Goal: Information Seeking & Learning: Learn about a topic

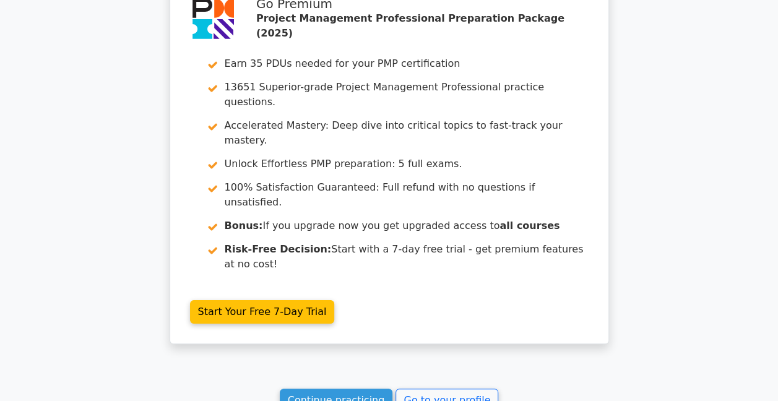
scroll to position [2331, 0]
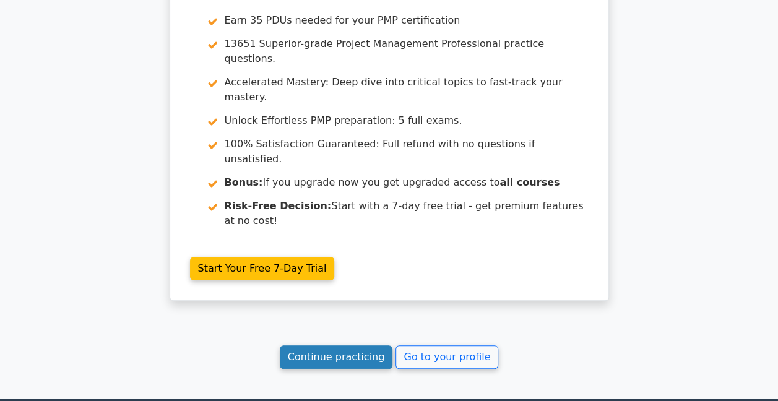
click at [340, 345] on link "Continue practicing" at bounding box center [336, 357] width 113 height 24
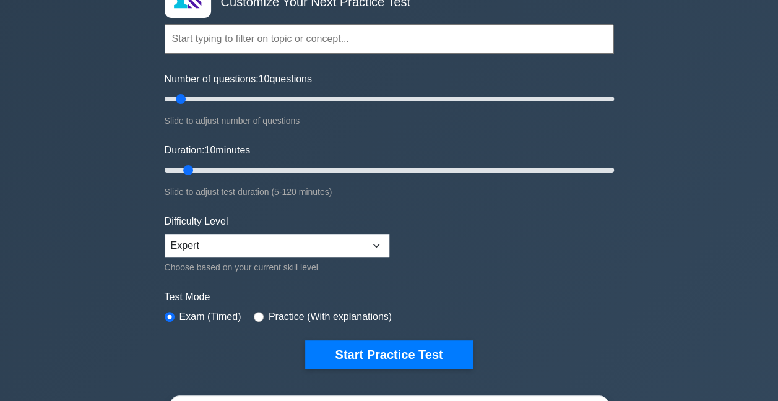
scroll to position [248, 0]
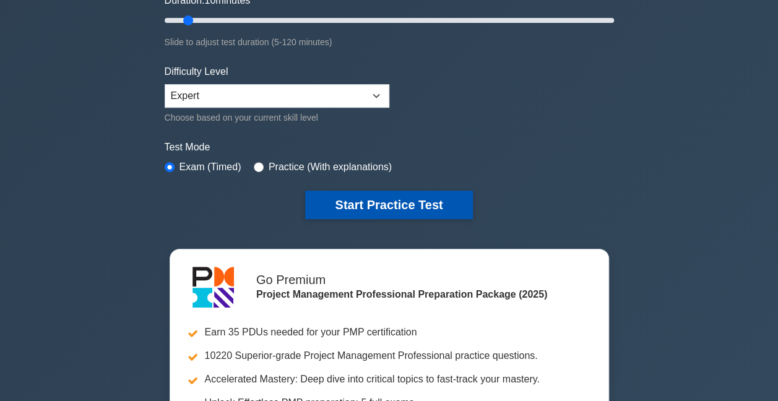
click at [350, 206] on button "Start Practice Test" at bounding box center [388, 205] width 167 height 28
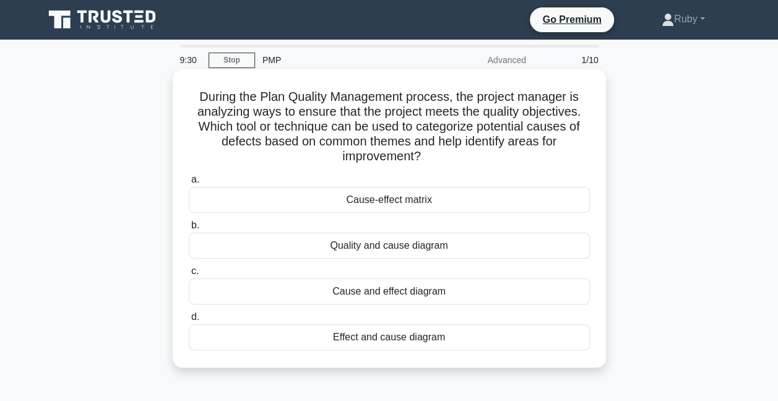
click at [358, 290] on div "Cause and effect diagram" at bounding box center [389, 292] width 401 height 26
click at [189, 275] on input "c. Cause and effect diagram" at bounding box center [189, 271] width 0 height 8
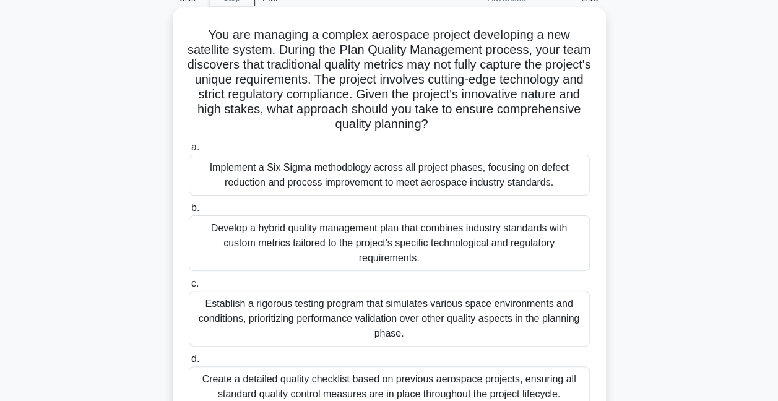
scroll to position [124, 0]
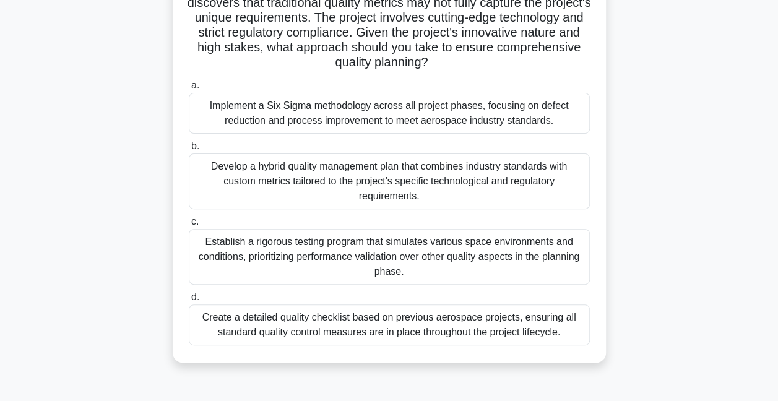
click at [285, 188] on div "Develop a hybrid quality management plan that combines industry standards with …" at bounding box center [389, 182] width 401 height 56
click at [189, 150] on input "b. Develop a hybrid quality management plan that combines industry standards wi…" at bounding box center [189, 146] width 0 height 8
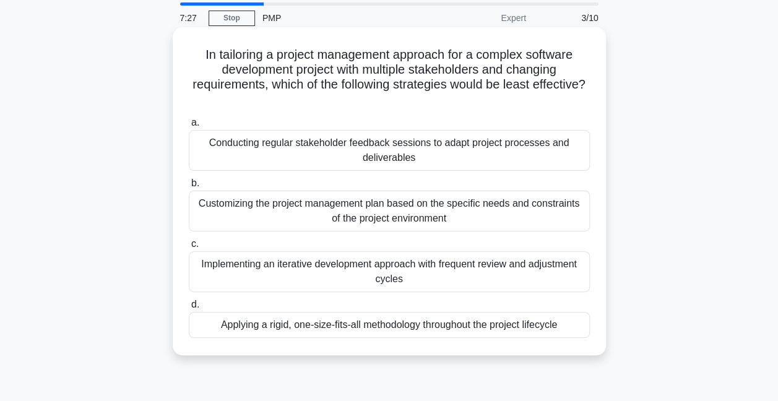
scroll to position [62, 0]
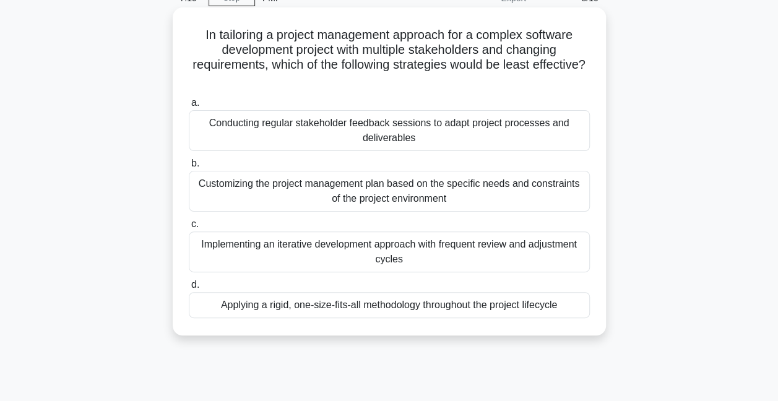
click at [458, 297] on div "Applying a rigid, one-size-fits-all methodology throughout the project lifecycle" at bounding box center [389, 305] width 401 height 26
click at [189, 289] on input "d. Applying a rigid, one-size-fits-all methodology throughout the project lifec…" at bounding box center [189, 285] width 0 height 8
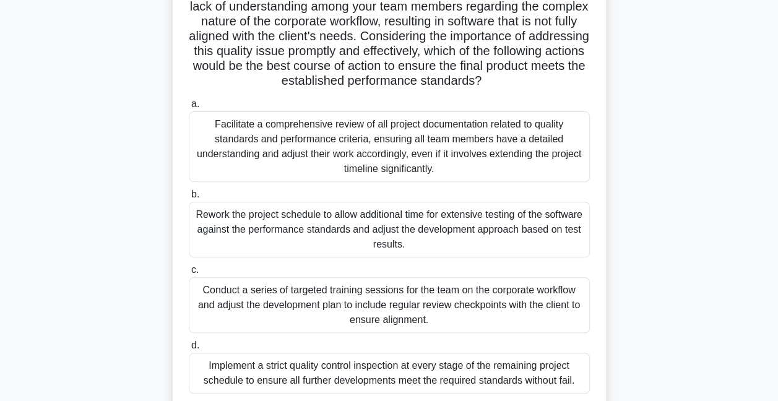
scroll to position [206, 0]
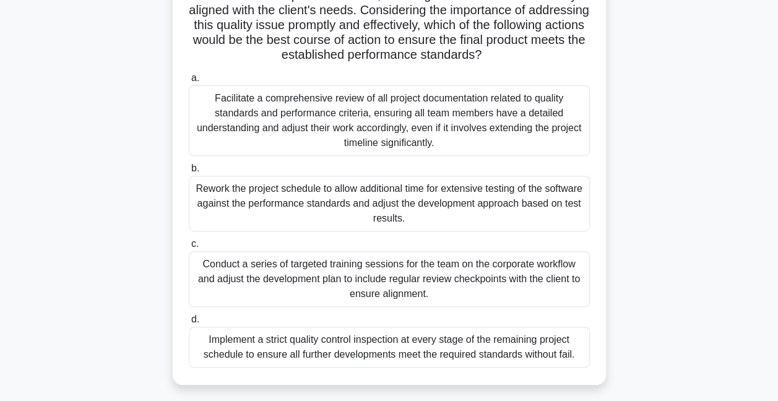
click at [509, 290] on div "Conduct a series of targeted training sessions for the team on the corporate wo…" at bounding box center [389, 279] width 401 height 56
click at [189, 248] on input "c. Conduct a series of targeted training sessions for the team on the corporate…" at bounding box center [189, 244] width 0 height 8
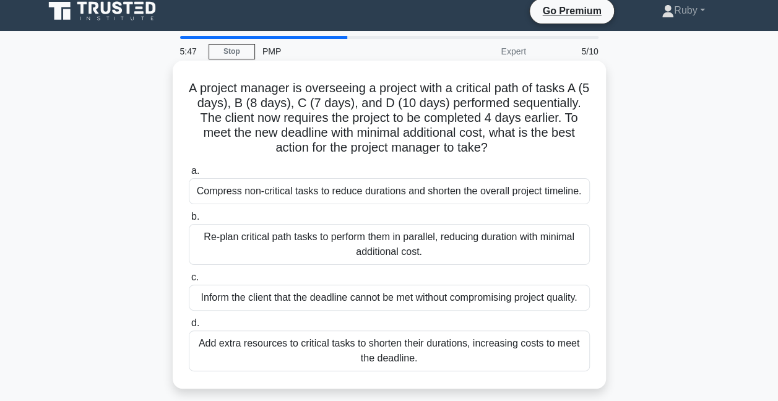
scroll to position [0, 0]
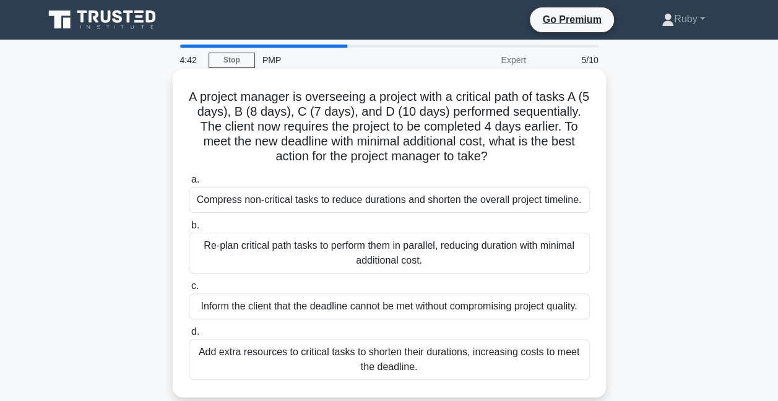
click at [261, 253] on div "Re-plan critical path tasks to perform them in parallel, reducing duration with…" at bounding box center [389, 253] width 401 height 41
click at [189, 230] on input "b. Re-plan critical path tasks to perform them in parallel, reducing duration w…" at bounding box center [189, 226] width 0 height 8
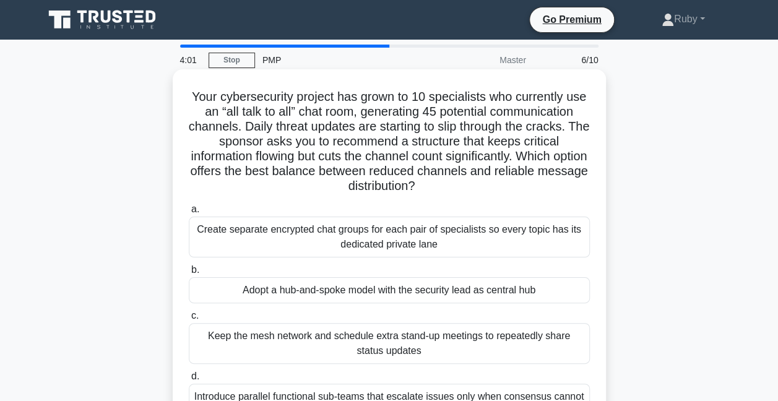
scroll to position [62, 0]
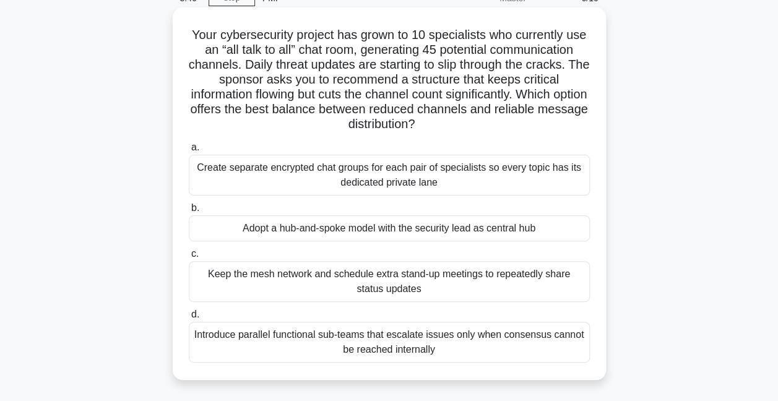
click at [386, 186] on div "Create separate encrypted chat groups for each pair of specialists so every top…" at bounding box center [389, 175] width 401 height 41
click at [189, 152] on input "a. Create separate encrypted chat groups for each pair of specialists so every …" at bounding box center [189, 148] width 0 height 8
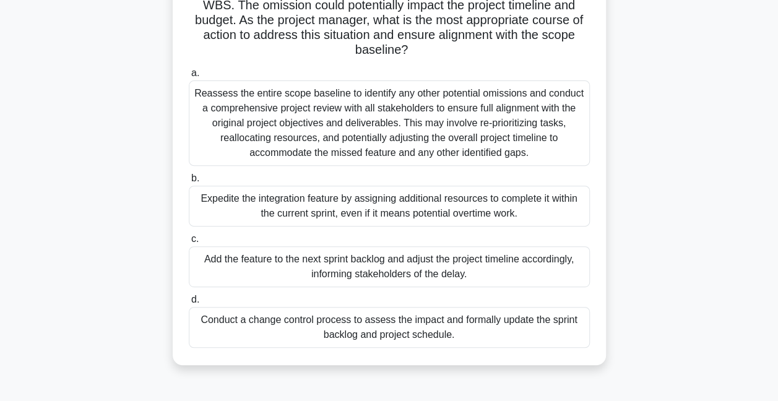
scroll to position [186, 0]
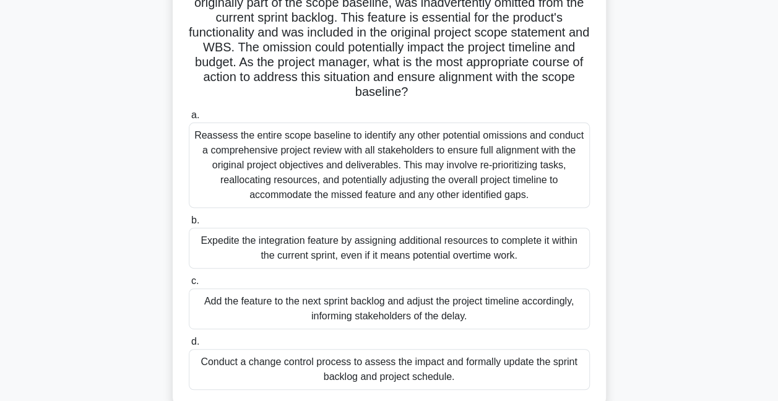
click at [323, 167] on div "Reassess the entire scope baseline to identify any other potential omissions an…" at bounding box center [389, 165] width 401 height 85
click at [189, 119] on input "a. Reassess the entire scope baseline to identify any other potential omissions…" at bounding box center [189, 115] width 0 height 8
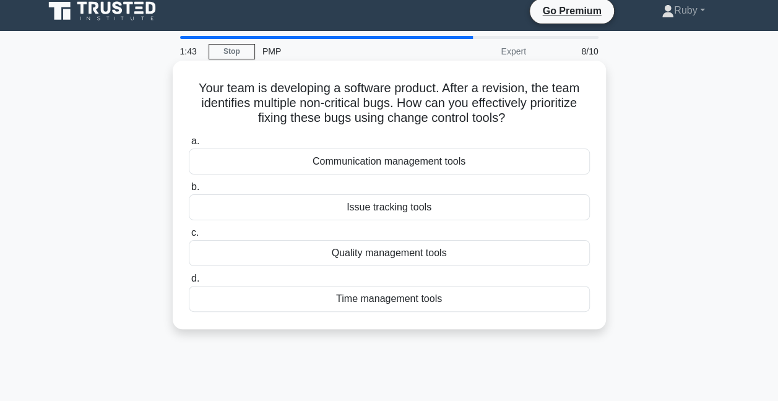
scroll to position [0, 0]
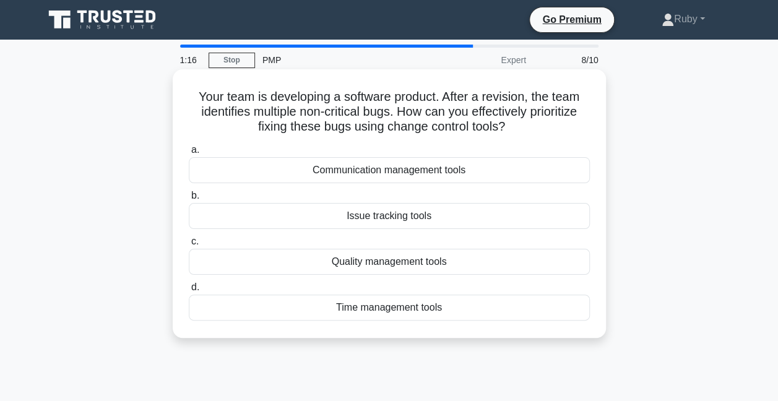
click at [375, 218] on div "Issue tracking tools" at bounding box center [389, 216] width 401 height 26
click at [189, 200] on input "b. Issue tracking tools" at bounding box center [189, 196] width 0 height 8
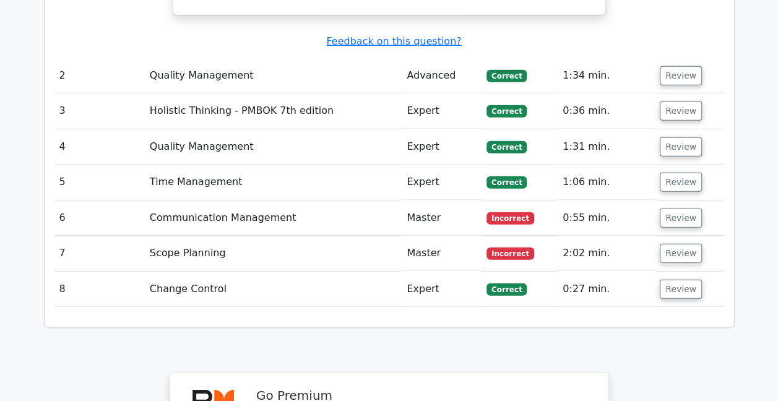
scroll to position [1733, 0]
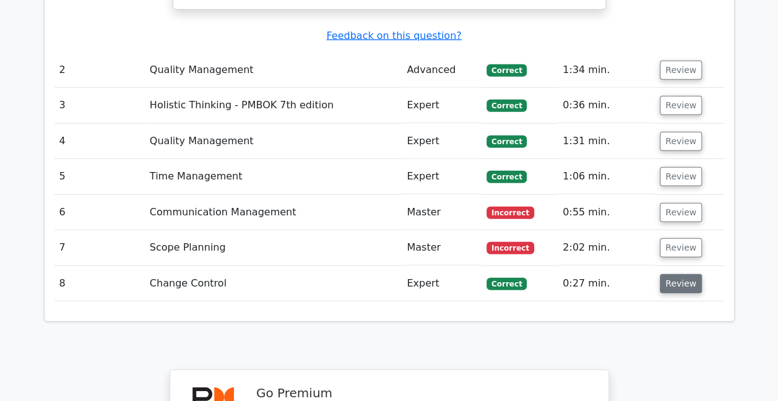
click at [675, 274] on button "Review" at bounding box center [681, 283] width 42 height 19
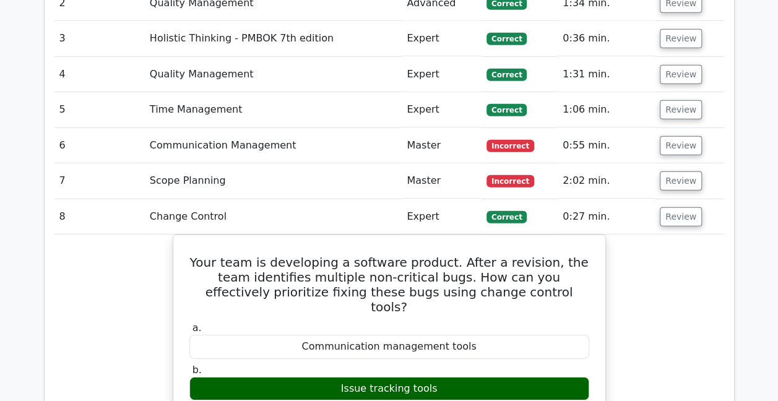
scroll to position [1795, 0]
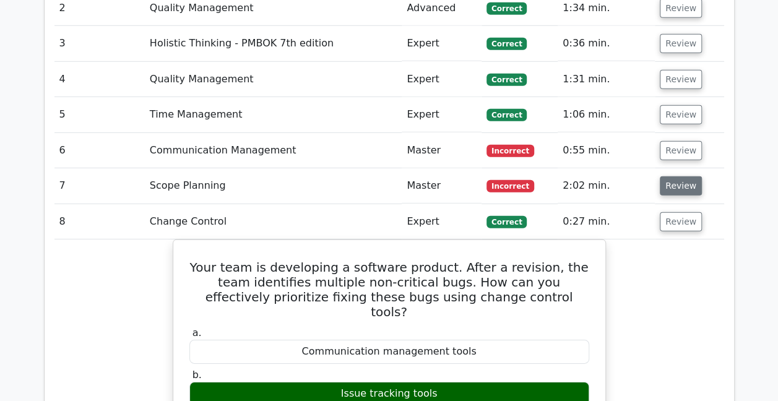
click at [682, 176] on button "Review" at bounding box center [681, 185] width 42 height 19
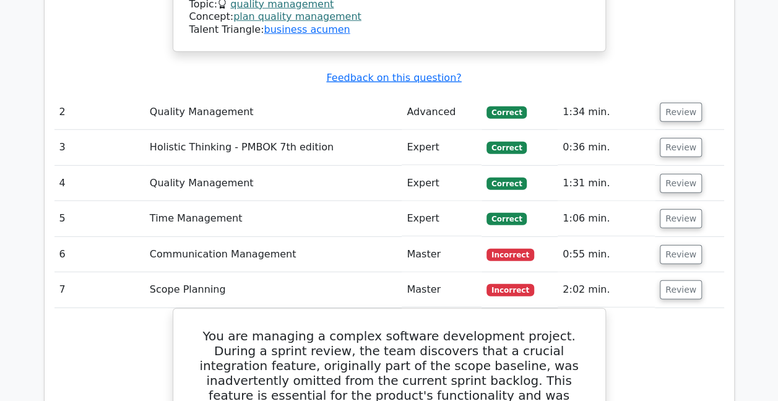
scroll to position [1671, 0]
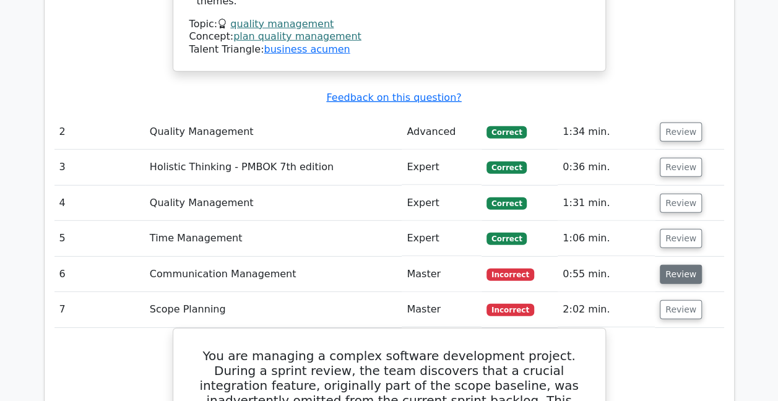
click at [674, 265] on button "Review" at bounding box center [681, 274] width 42 height 19
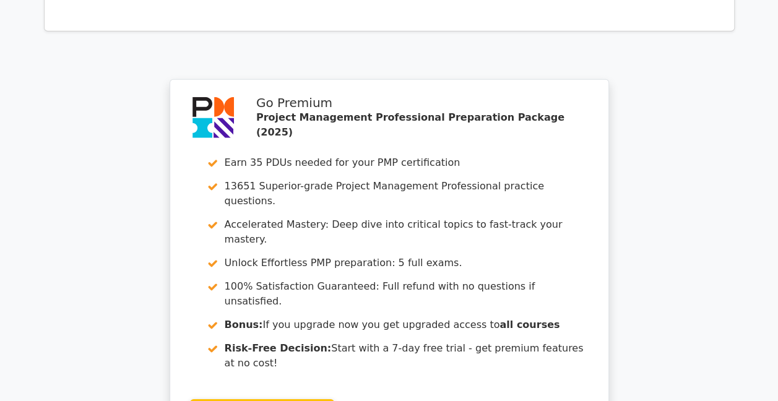
scroll to position [4224, 0]
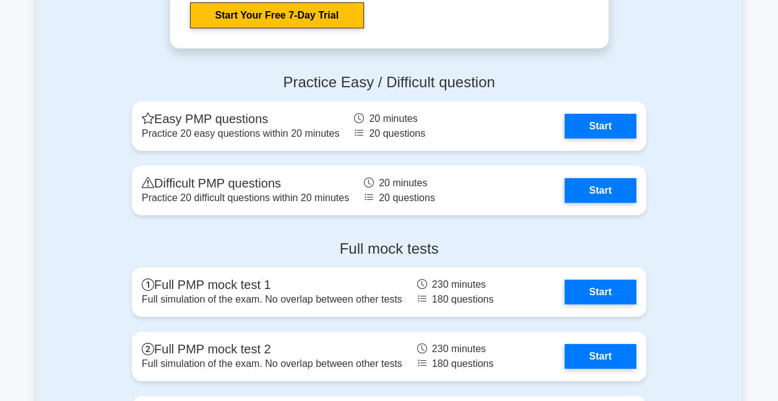
scroll to position [4148, 0]
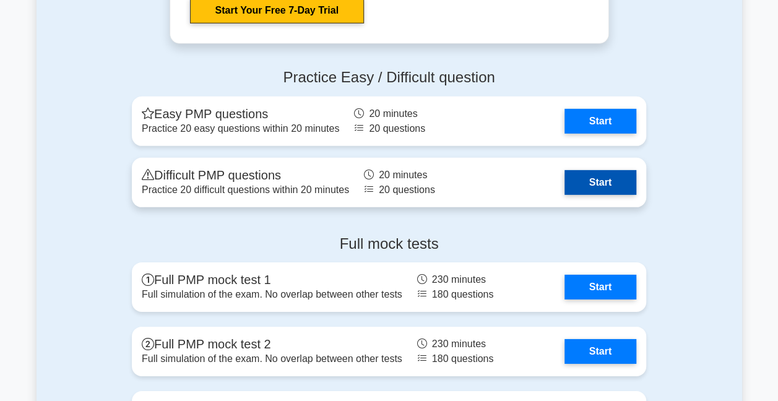
click at [609, 175] on link "Start" at bounding box center [601, 182] width 72 height 25
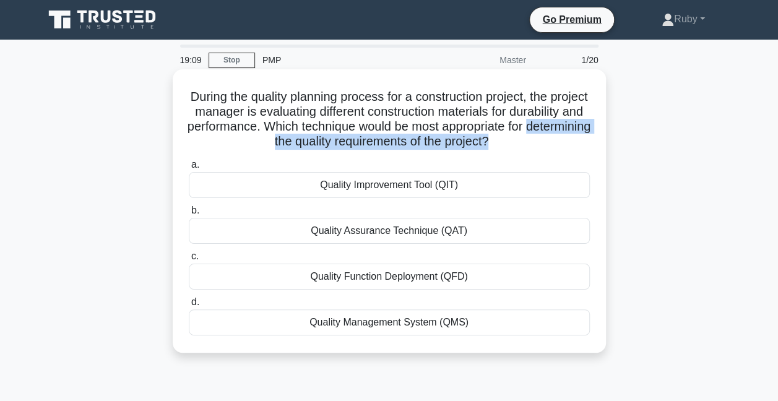
drag, startPoint x: 278, startPoint y: 141, endPoint x: 571, endPoint y: 147, distance: 292.9
click at [571, 147] on h5 "During the quality planning process for a construction project, the project man…" at bounding box center [390, 119] width 404 height 61
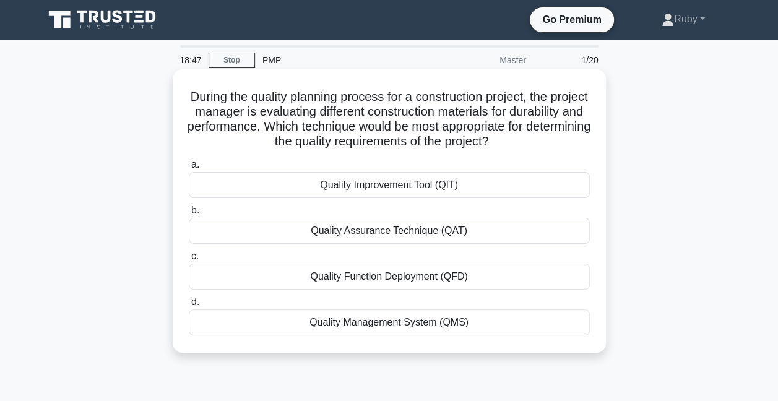
click at [389, 323] on div "Quality Management System (QMS)" at bounding box center [389, 323] width 401 height 26
click at [189, 306] on input "d. Quality Management System (QMS)" at bounding box center [189, 302] width 0 height 8
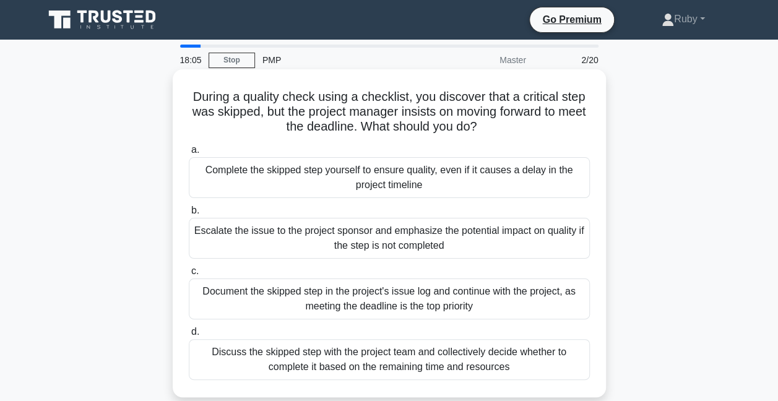
click at [262, 232] on div "Escalate the issue to the project sponsor and emphasize the potential impact on…" at bounding box center [389, 238] width 401 height 41
click at [189, 215] on input "b. Escalate the issue to the project sponsor and emphasize the potential impact…" at bounding box center [189, 211] width 0 height 8
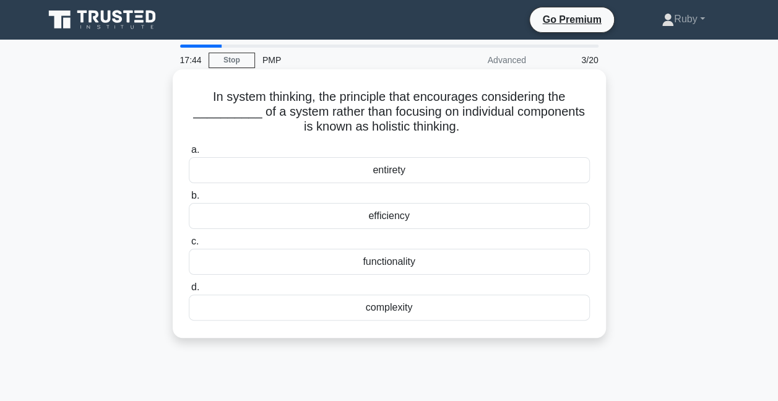
click at [332, 175] on div "entirety" at bounding box center [389, 170] width 401 height 26
click at [189, 154] on input "a. entirety" at bounding box center [189, 150] width 0 height 8
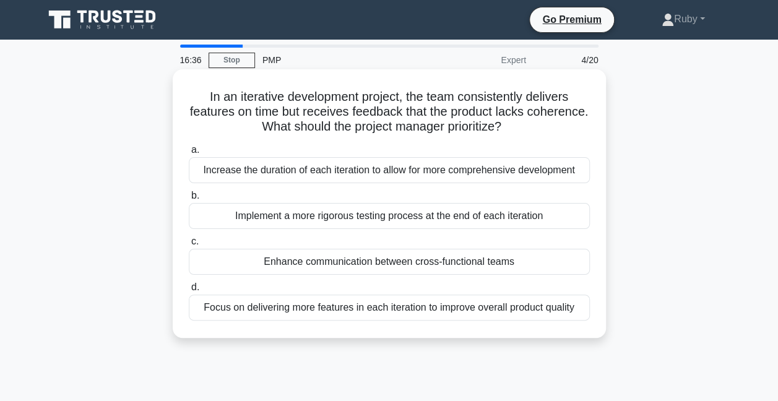
click at [329, 266] on div "Enhance communication between cross-functional teams" at bounding box center [389, 262] width 401 height 26
click at [189, 246] on input "c. Enhance communication between cross-functional teams" at bounding box center [189, 242] width 0 height 8
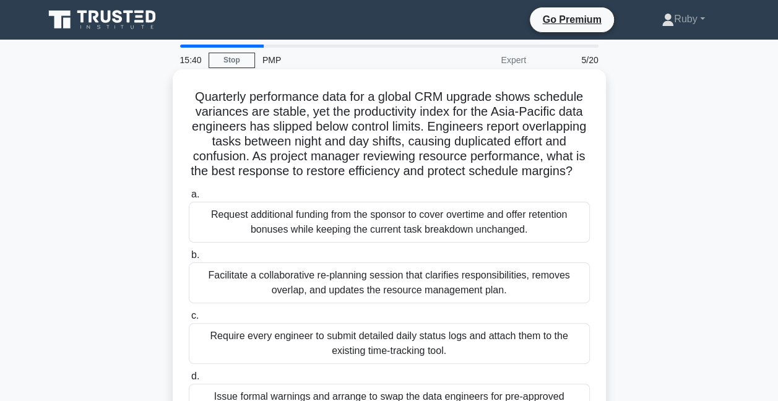
scroll to position [62, 0]
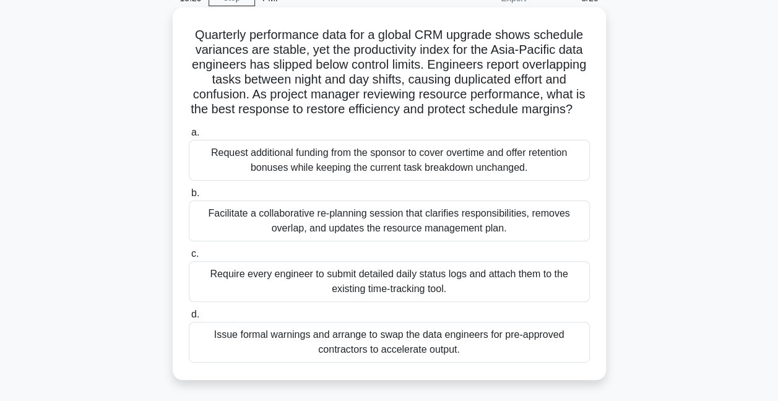
click at [469, 239] on div "Facilitate a collaborative re-planning session that clarifies responsibilities,…" at bounding box center [389, 221] width 401 height 41
click at [189, 197] on input "b. Facilitate a collaborative re-planning session that clarifies responsibiliti…" at bounding box center [189, 193] width 0 height 8
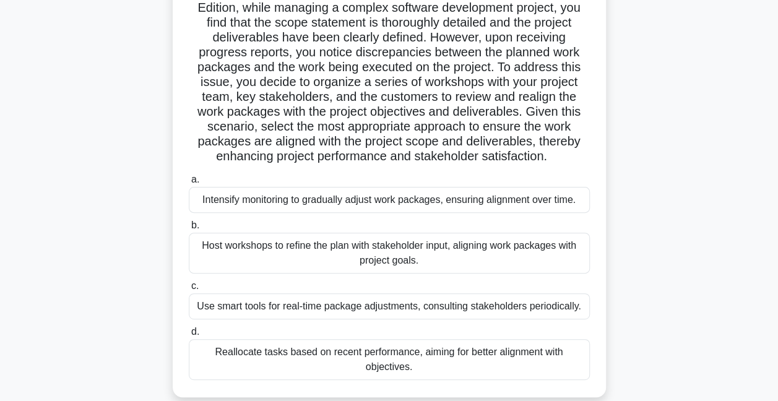
scroll to position [124, 0]
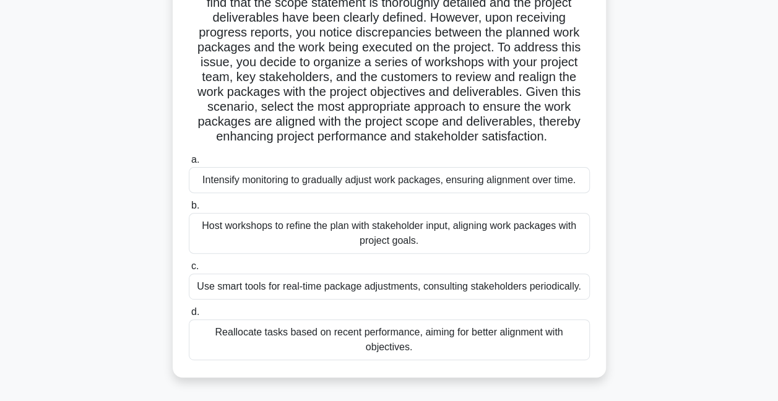
click at [417, 234] on div "Host workshops to refine the plan with stakeholder input, aligning work package…" at bounding box center [389, 233] width 401 height 41
click at [189, 210] on input "b. Host workshops to refine the plan with stakeholder input, aligning work pack…" at bounding box center [189, 206] width 0 height 8
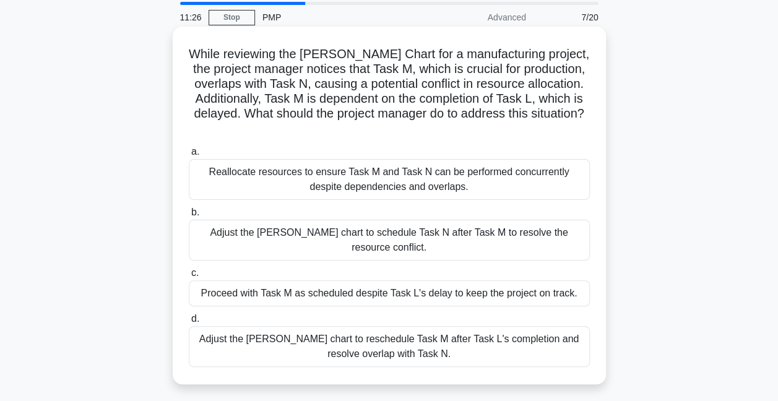
scroll to position [62, 0]
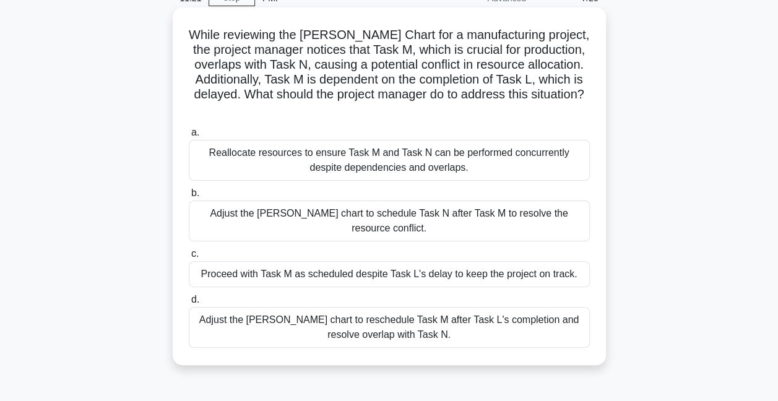
click at [328, 312] on div "Adjust the Gantt chart to reschedule Task M after Task L's completion and resol…" at bounding box center [389, 327] width 401 height 41
click at [189, 304] on input "d. Adjust the Gantt chart to reschedule Task M after Task L's completion and re…" at bounding box center [189, 300] width 0 height 8
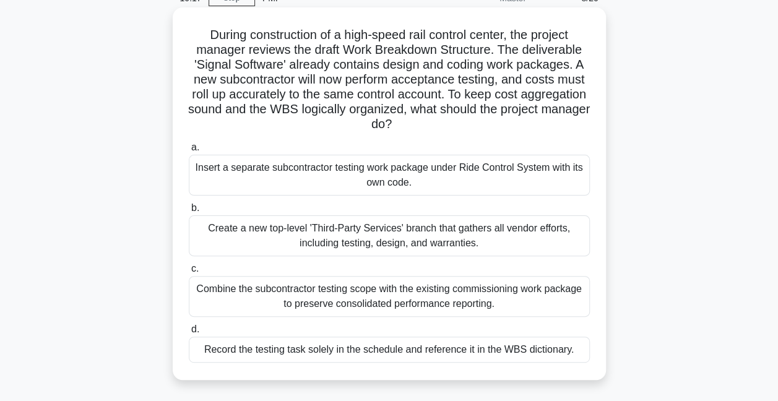
click at [547, 349] on div "Record the testing task solely in the schedule and reference it in the WBS dict…" at bounding box center [389, 350] width 401 height 26
click at [189, 334] on input "d. Record the testing task solely in the schedule and reference it in the WBS d…" at bounding box center [189, 330] width 0 height 8
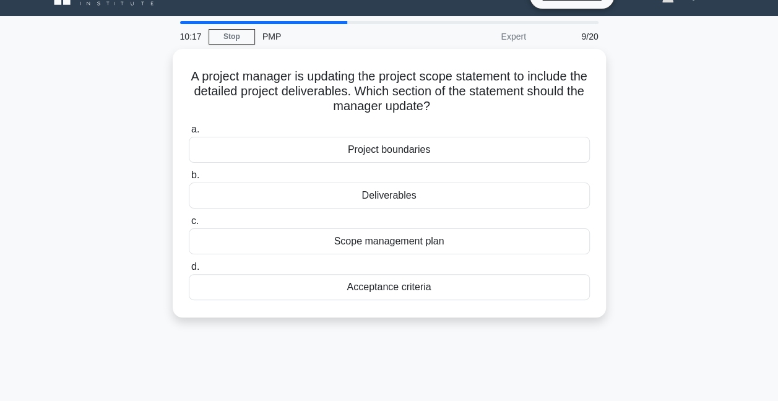
scroll to position [0, 0]
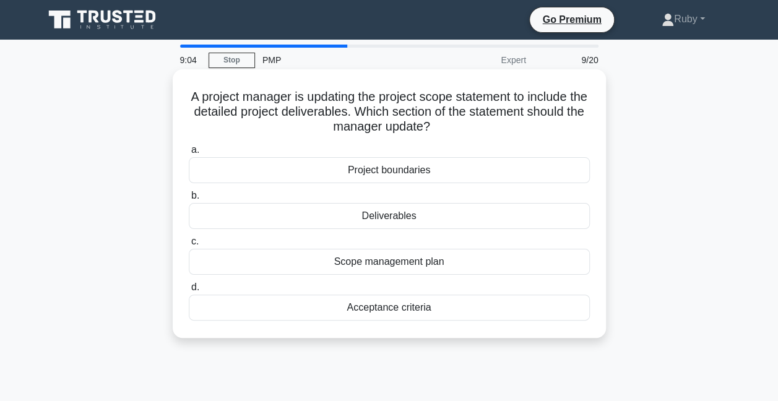
click at [379, 220] on div "Deliverables" at bounding box center [389, 216] width 401 height 26
click at [189, 200] on input "b. Deliverables" at bounding box center [189, 196] width 0 height 8
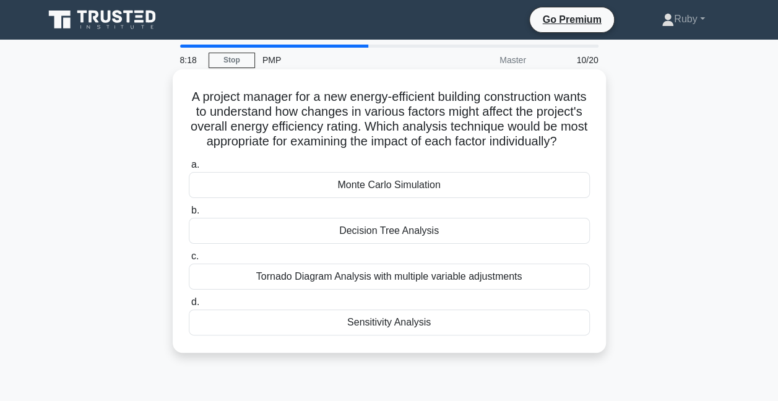
click at [410, 198] on div "Monte Carlo Simulation" at bounding box center [389, 185] width 401 height 26
click at [189, 169] on input "a. Monte Carlo Simulation" at bounding box center [189, 165] width 0 height 8
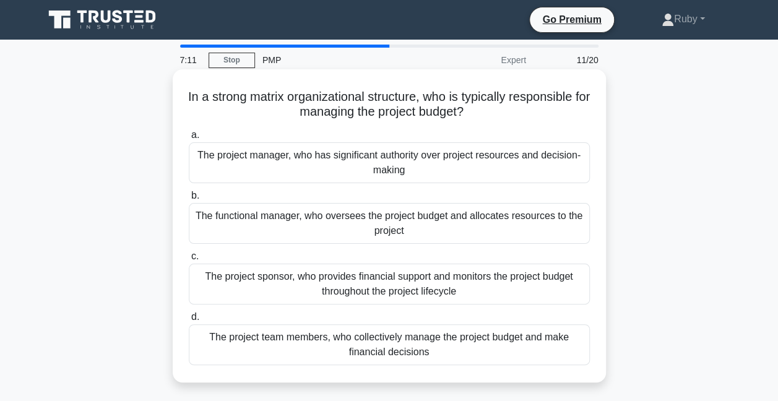
click at [467, 295] on div "The project sponsor, who provides financial support and monitors the project bu…" at bounding box center [389, 284] width 401 height 41
click at [189, 261] on input "c. The project sponsor, who provides financial support and monitors the project…" at bounding box center [189, 257] width 0 height 8
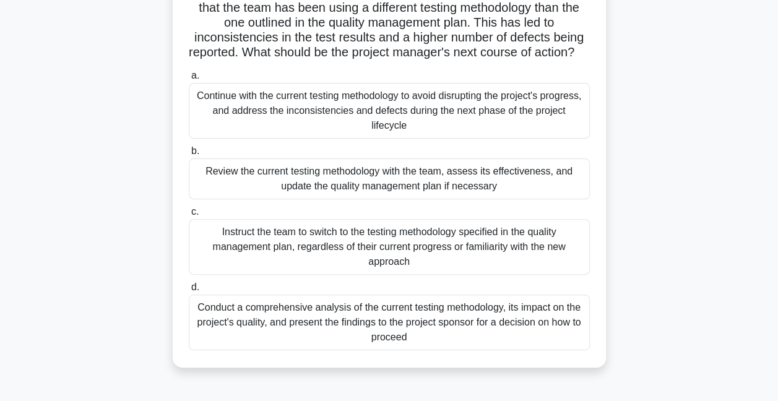
scroll to position [124, 0]
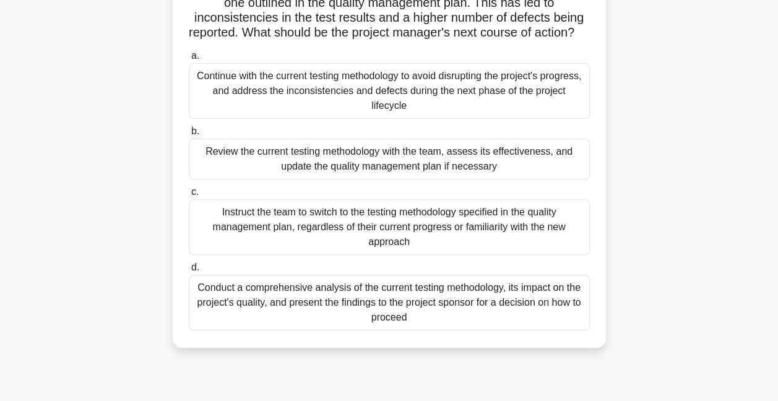
click at [338, 180] on div "Review the current testing methodology with the team, assess its effectiveness,…" at bounding box center [389, 159] width 401 height 41
click at [189, 136] on input "b. Review the current testing methodology with the team, assess its effectivene…" at bounding box center [189, 132] width 0 height 8
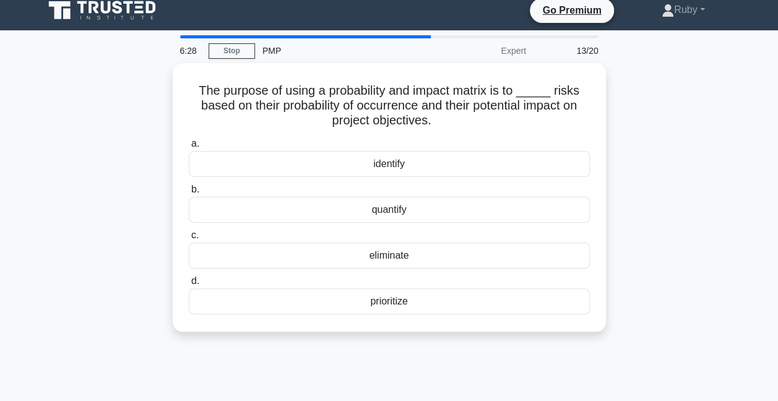
scroll to position [0, 0]
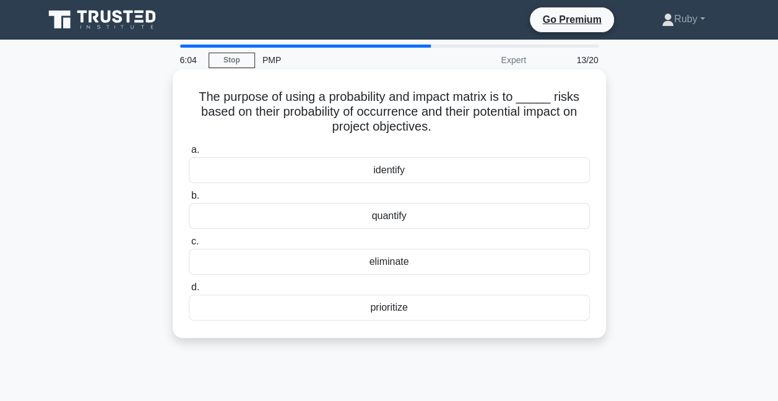
click at [388, 305] on div "prioritize" at bounding box center [389, 308] width 401 height 26
click at [189, 292] on input "d. prioritize" at bounding box center [189, 288] width 0 height 8
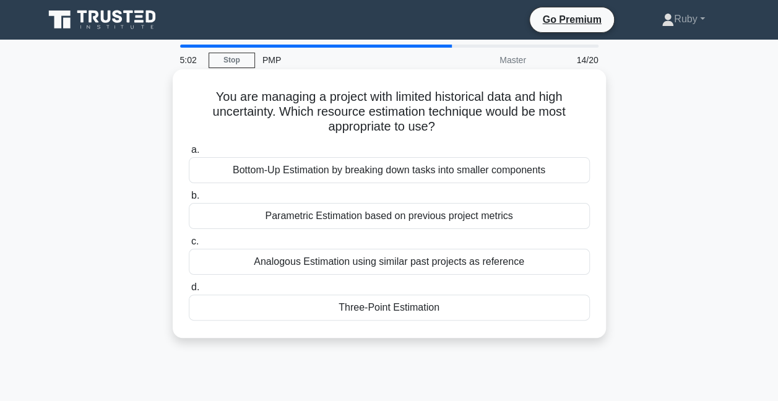
click at [396, 217] on div "Parametric Estimation based on previous project metrics" at bounding box center [389, 216] width 401 height 26
click at [189, 200] on input "b. Parametric Estimation based on previous project metrics" at bounding box center [189, 196] width 0 height 8
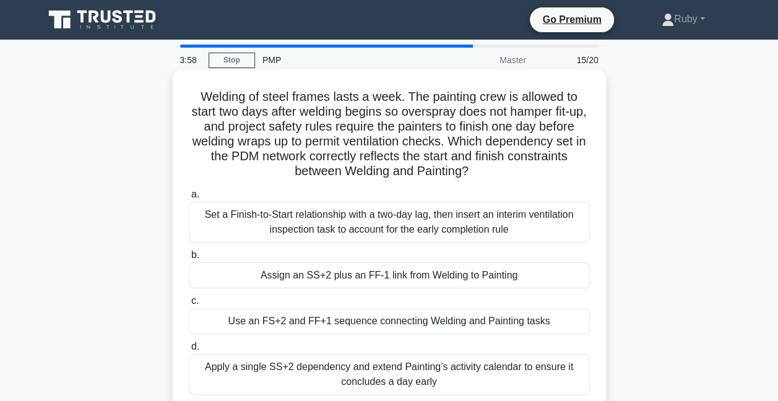
click at [293, 219] on div "Set a Finish-to-Start relationship with a two-day lag, then insert an interim v…" at bounding box center [389, 222] width 401 height 41
click at [189, 199] on input "a. Set a Finish-to-Start relationship with a two-day lag, then insert an interi…" at bounding box center [189, 195] width 0 height 8
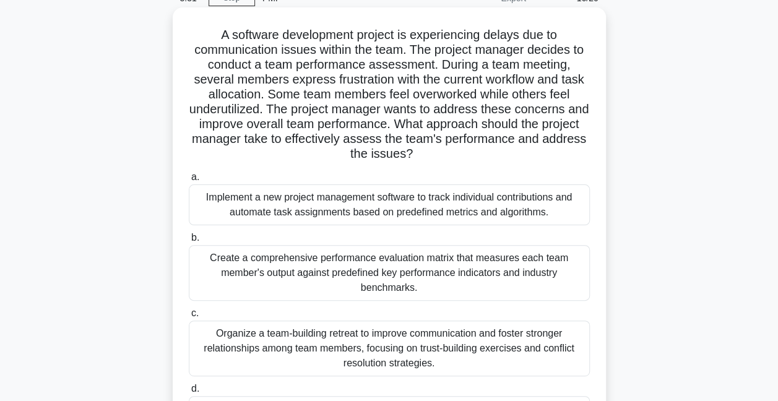
scroll to position [124, 0]
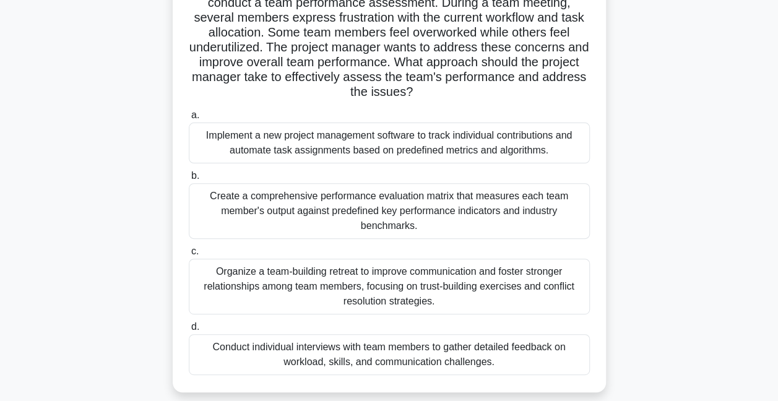
click at [254, 355] on div "Conduct individual interviews with team members to gather detailed feedback on …" at bounding box center [389, 354] width 401 height 41
click at [189, 331] on input "d. Conduct individual interviews with team members to gather detailed feedback …" at bounding box center [189, 327] width 0 height 8
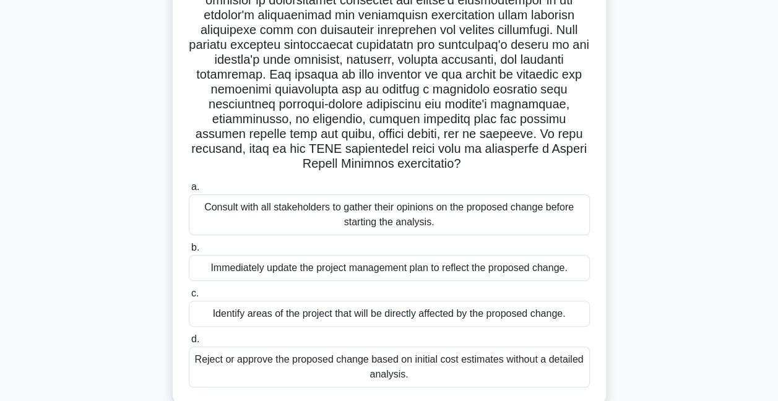
scroll to position [310, 0]
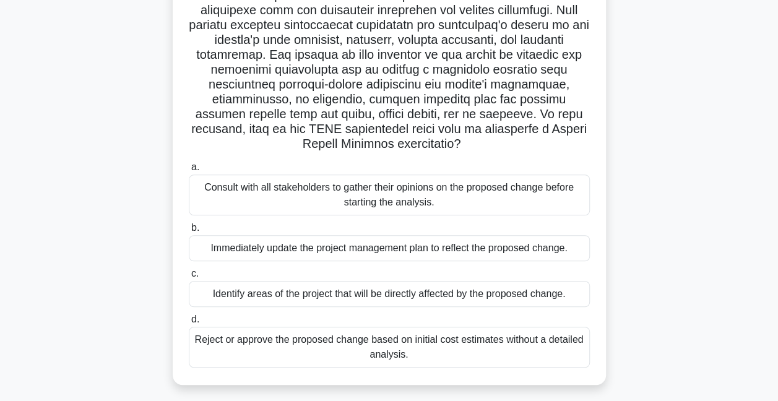
click at [327, 300] on div "Identify areas of the project that will be directly affected by the proposed ch…" at bounding box center [389, 294] width 401 height 26
click at [189, 278] on input "c. Identify areas of the project that will be directly affected by the proposed…" at bounding box center [189, 274] width 0 height 8
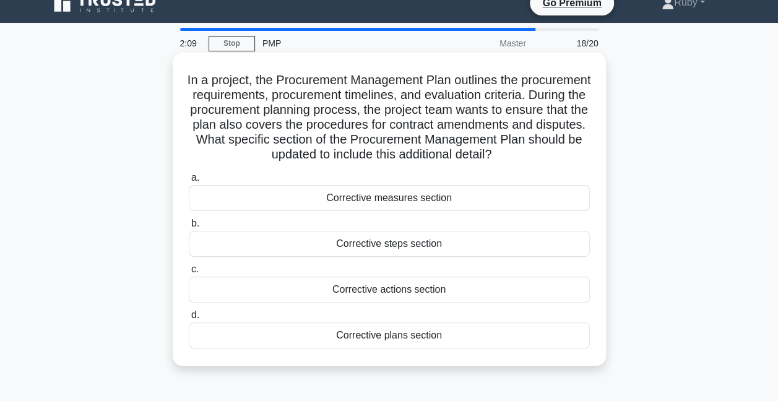
scroll to position [0, 0]
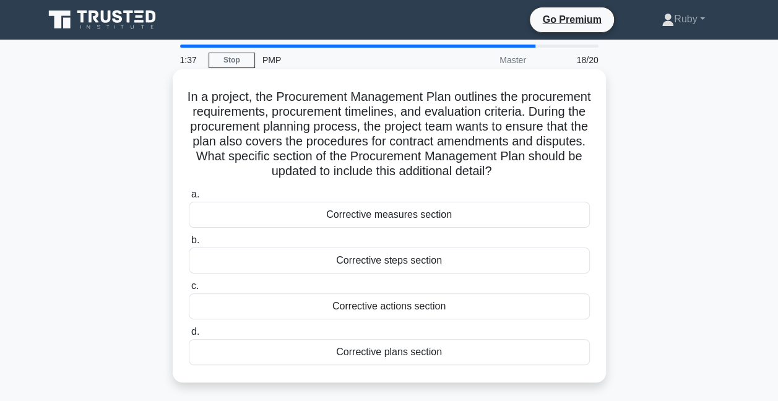
click at [393, 365] on div "Corrective plans section" at bounding box center [389, 352] width 401 height 26
click at [189, 336] on input "d. Corrective plans section" at bounding box center [189, 332] width 0 height 8
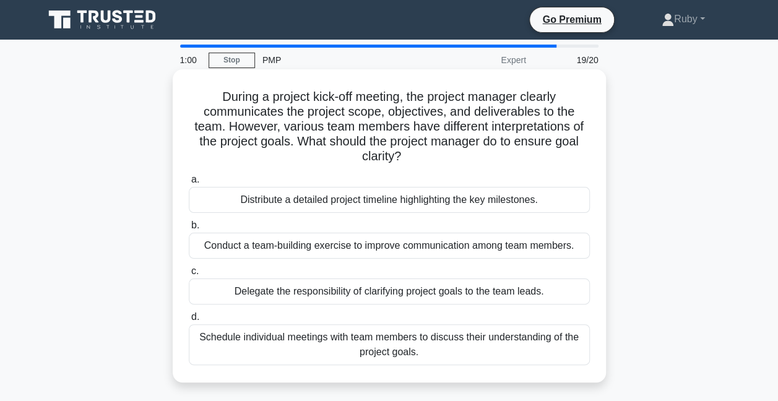
click at [305, 349] on div "Schedule individual meetings with team members to discuss their understanding o…" at bounding box center [389, 344] width 401 height 41
click at [189, 321] on input "d. Schedule individual meetings with team members to discuss their understandin…" at bounding box center [189, 317] width 0 height 8
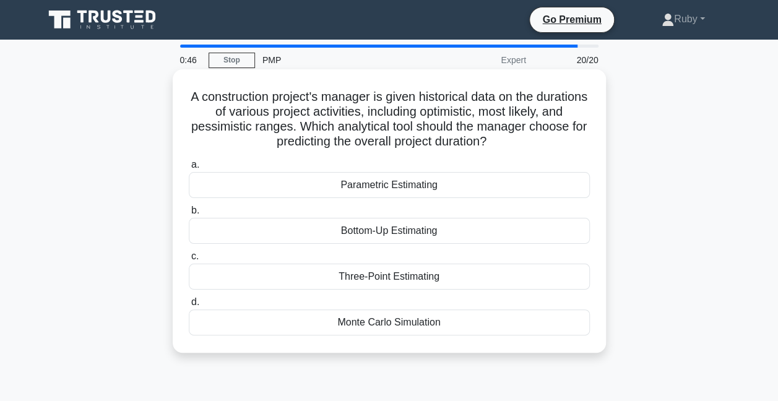
click at [366, 188] on div "Parametric Estimating" at bounding box center [389, 185] width 401 height 26
click at [189, 169] on input "a. Parametric Estimating" at bounding box center [189, 165] width 0 height 8
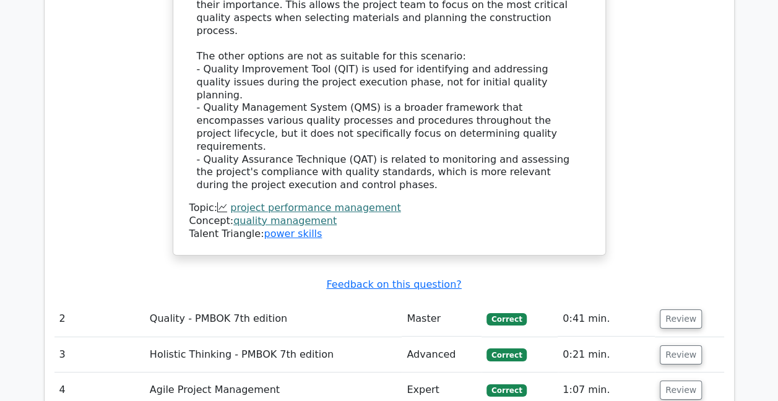
scroll to position [2043, 0]
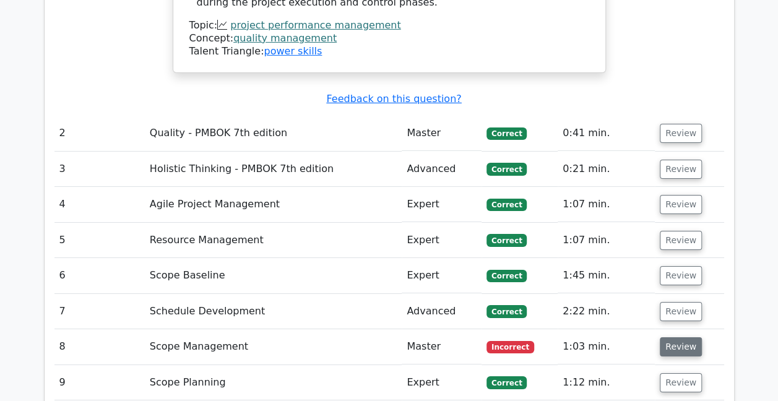
click at [674, 337] on button "Review" at bounding box center [681, 346] width 42 height 19
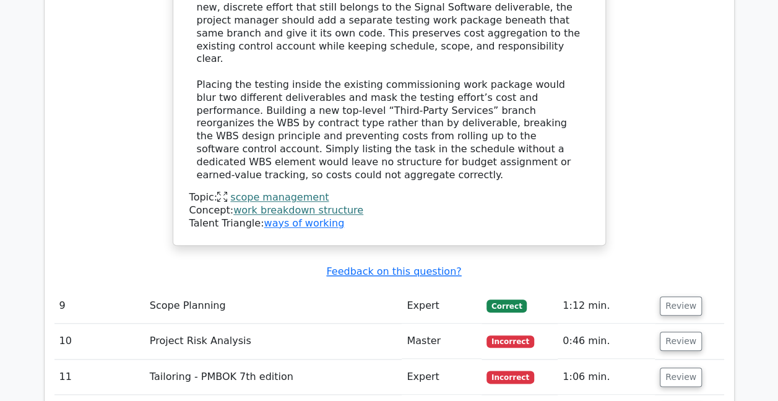
scroll to position [2848, 0]
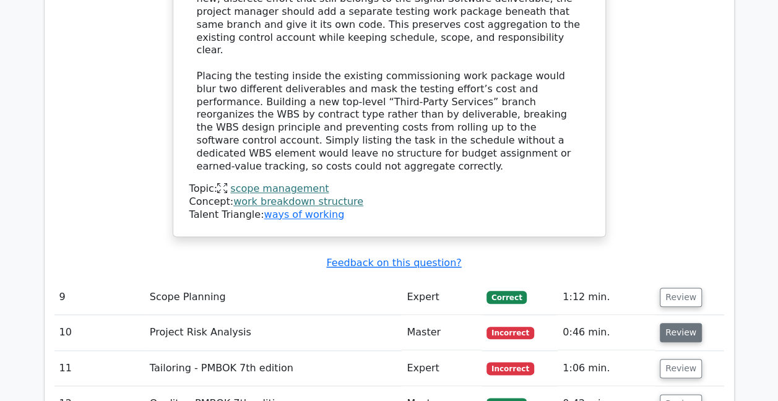
click at [672, 323] on button "Review" at bounding box center [681, 332] width 42 height 19
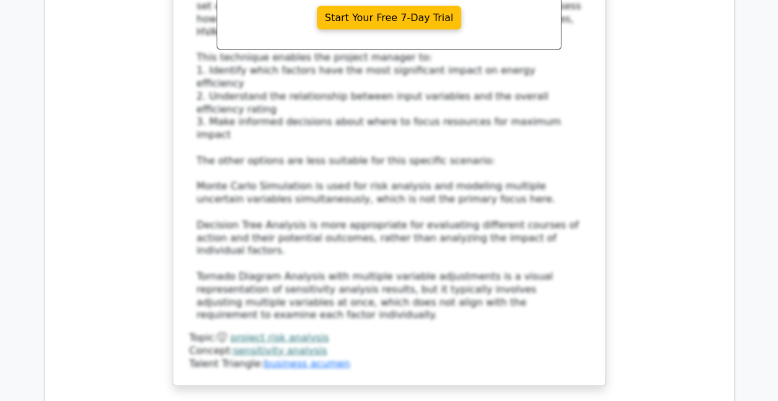
scroll to position [3590, 0]
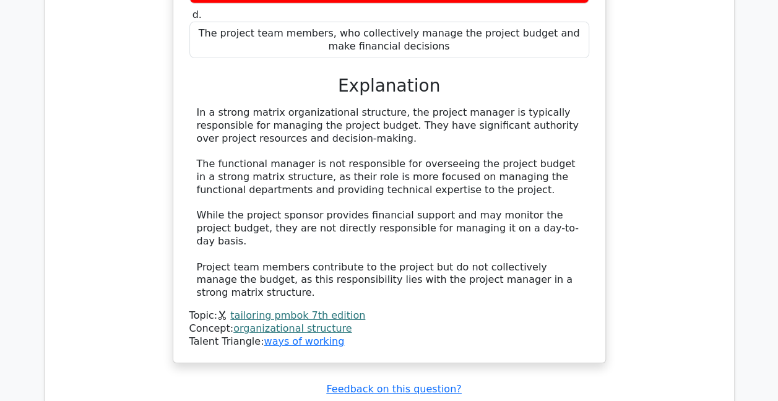
scroll to position [4333, 0]
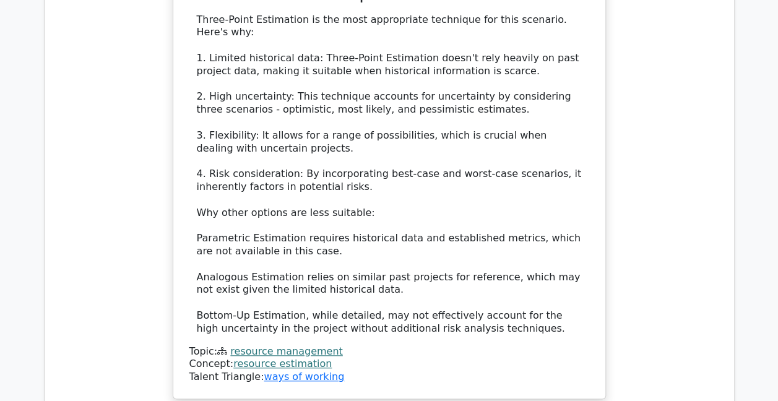
scroll to position [5076, 0]
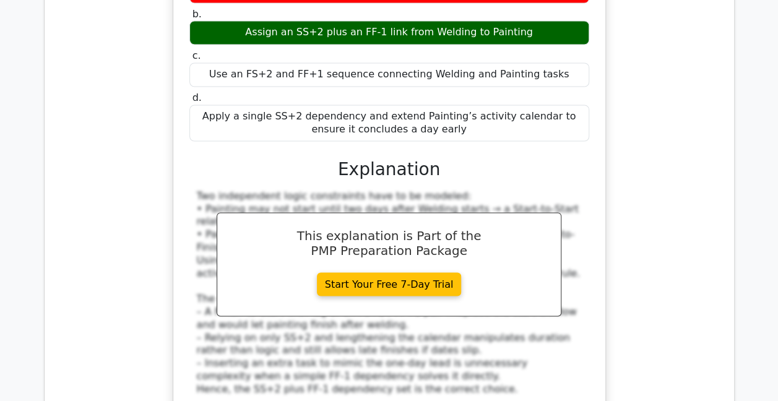
scroll to position [5757, 0]
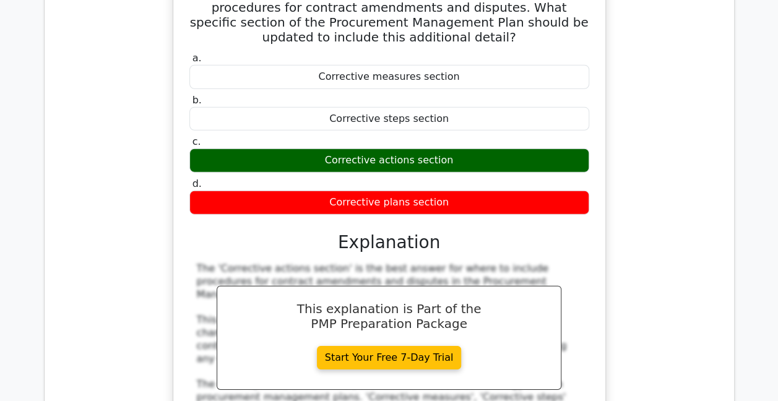
scroll to position [6438, 0]
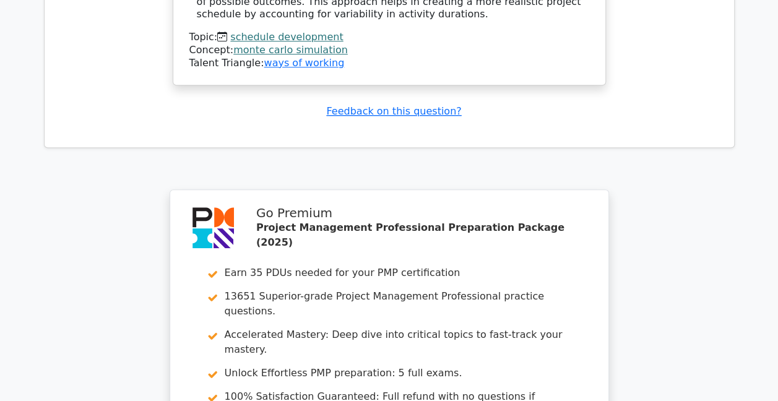
scroll to position [7435, 0]
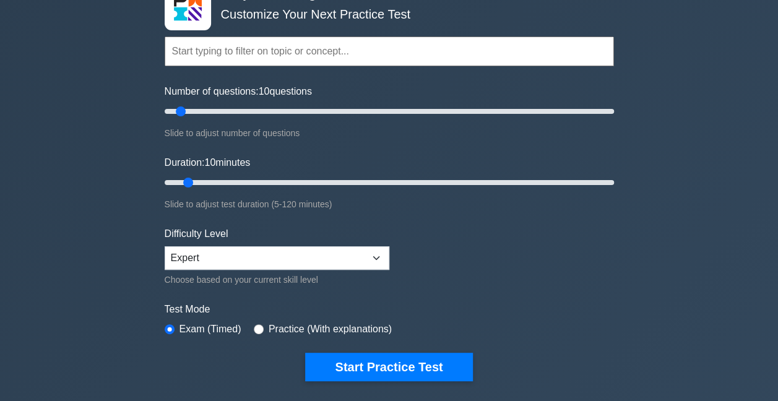
scroll to position [248, 0]
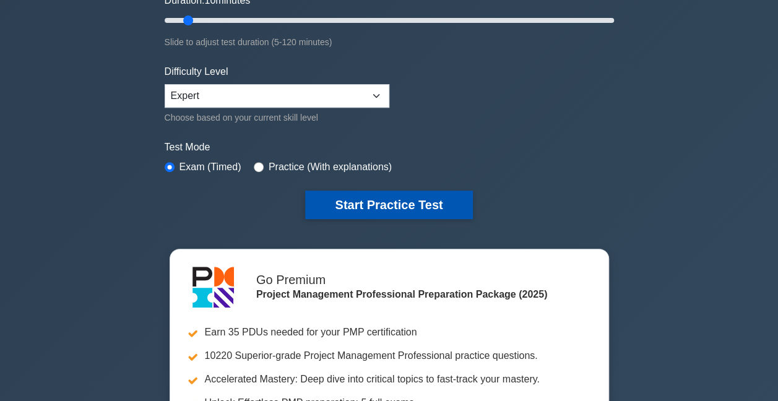
click at [433, 200] on button "Start Practice Test" at bounding box center [388, 205] width 167 height 28
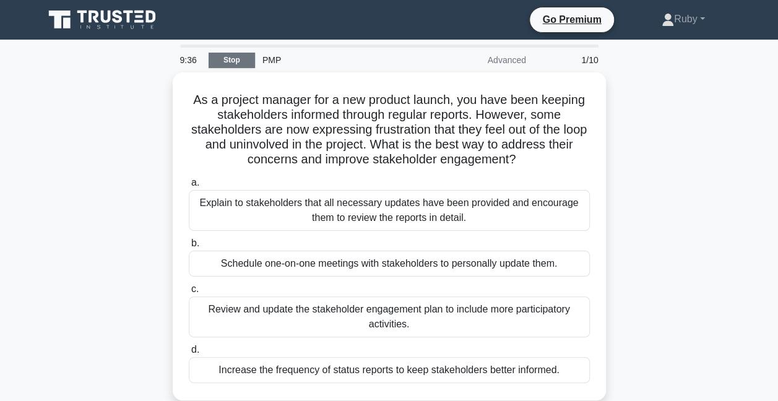
click at [223, 56] on link "Stop" at bounding box center [232, 60] width 46 height 15
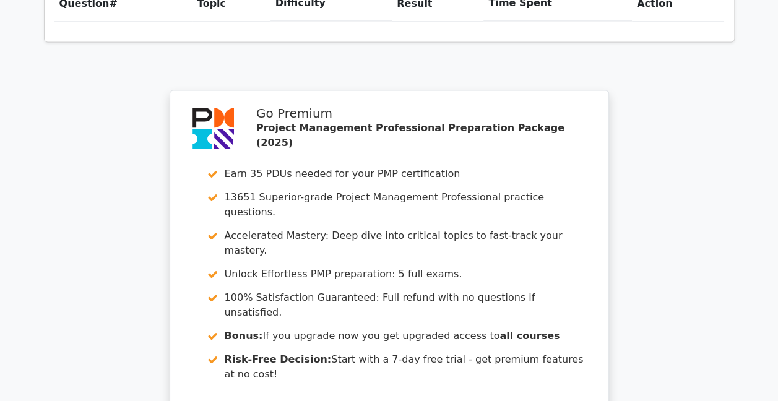
scroll to position [1164, 0]
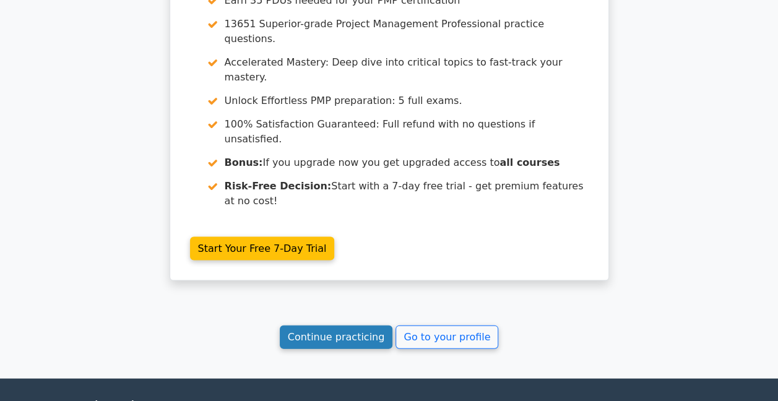
click at [342, 325] on link "Continue practicing" at bounding box center [336, 337] width 113 height 24
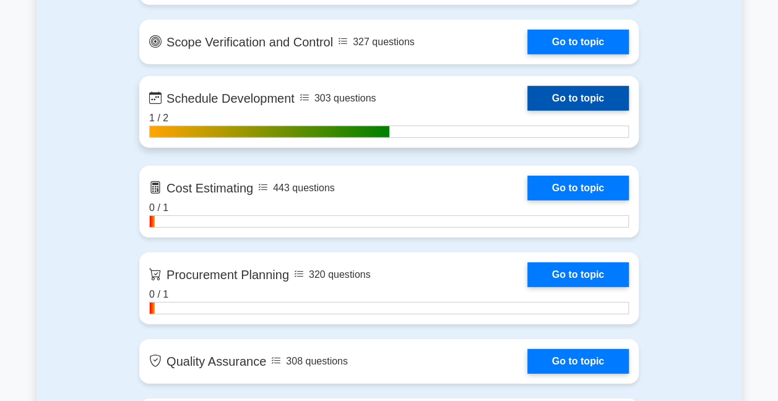
scroll to position [1733, 0]
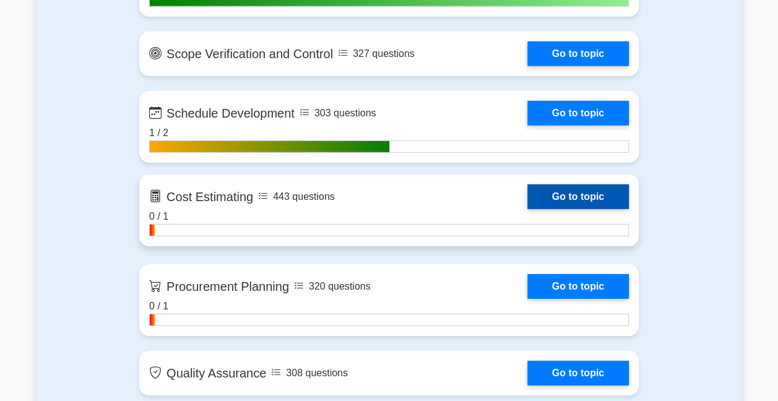
click at [584, 191] on link "Go to topic" at bounding box center [578, 196] width 102 height 25
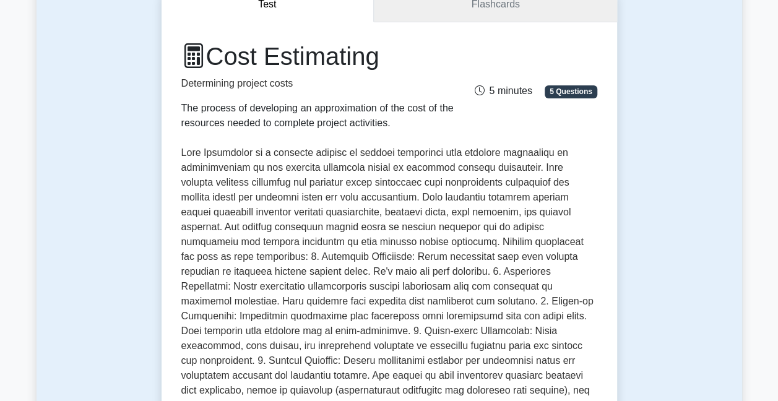
scroll to position [62, 0]
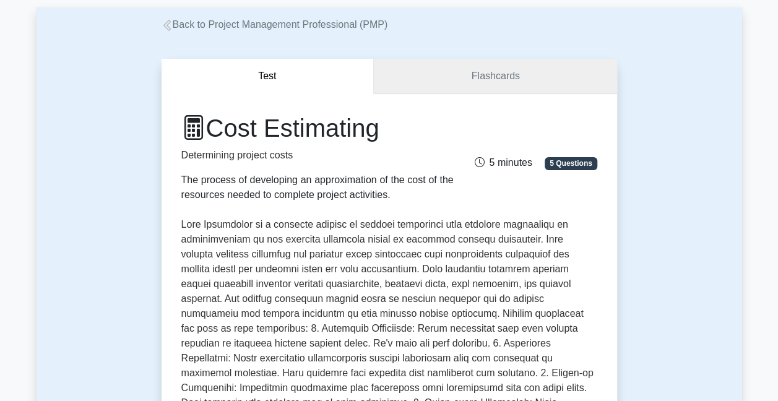
click at [520, 85] on link "Flashcards" at bounding box center [495, 76] width 243 height 35
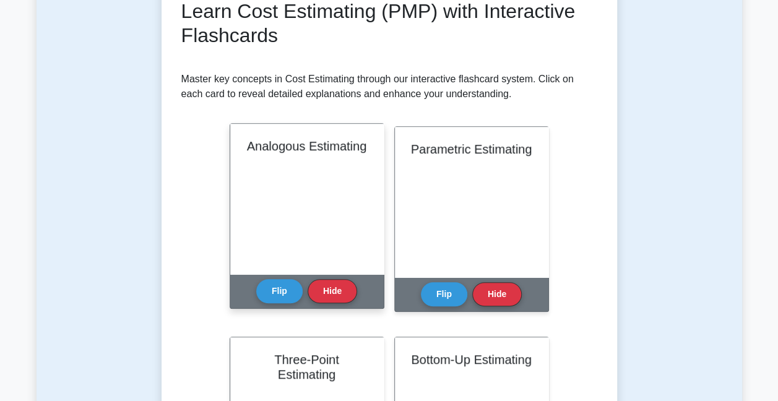
scroll to position [62, 0]
click at [293, 295] on button "Flip" at bounding box center [279, 291] width 46 height 24
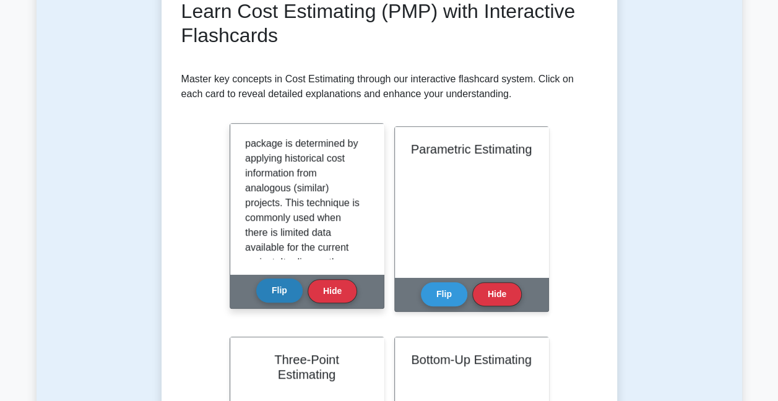
click at [288, 291] on button "Flip" at bounding box center [279, 291] width 46 height 24
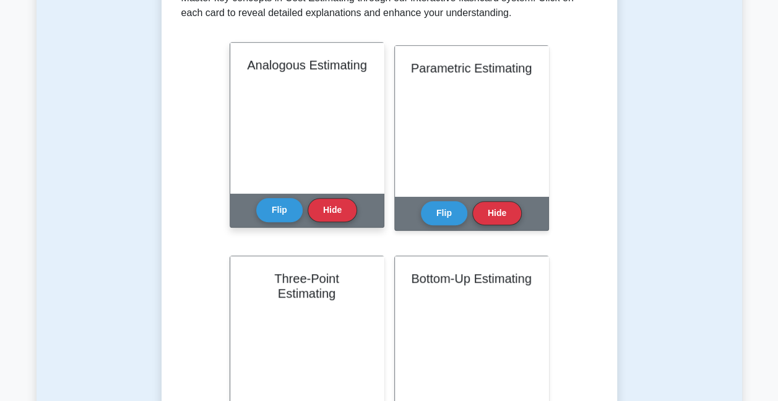
scroll to position [248, 0]
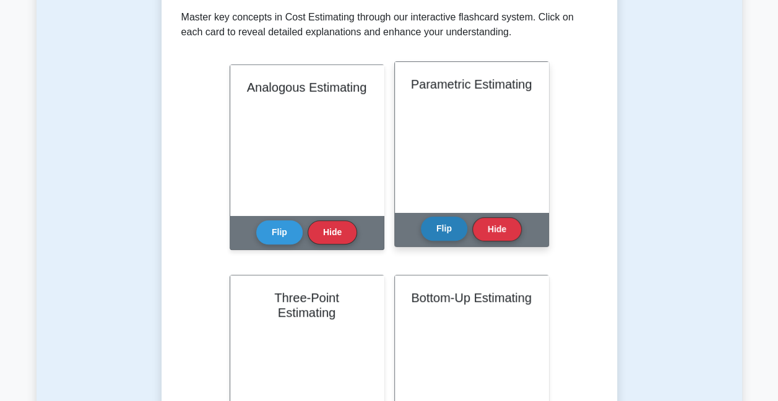
click at [439, 227] on button "Flip" at bounding box center [444, 229] width 46 height 24
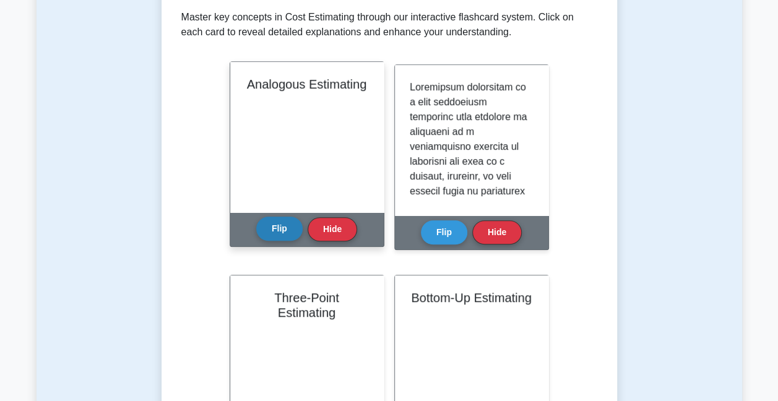
click at [287, 232] on button "Flip" at bounding box center [279, 229] width 46 height 24
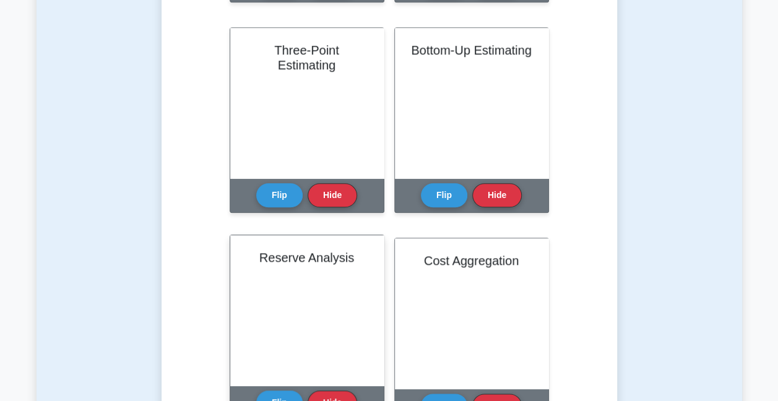
scroll to position [310, 0]
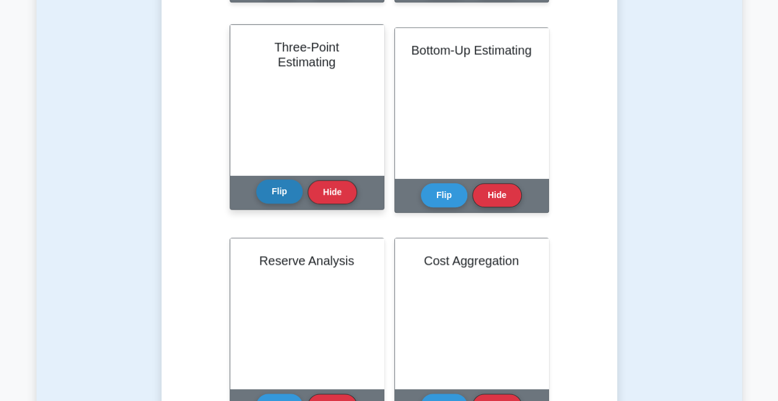
click at [277, 197] on button "Flip" at bounding box center [279, 192] width 46 height 24
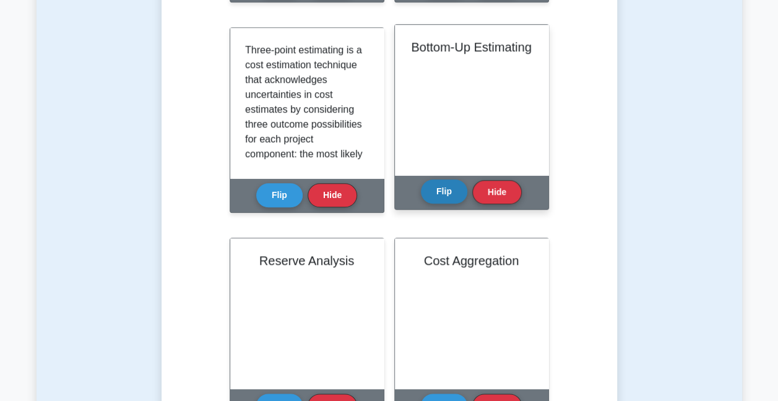
click at [444, 202] on button "Flip" at bounding box center [444, 192] width 46 height 24
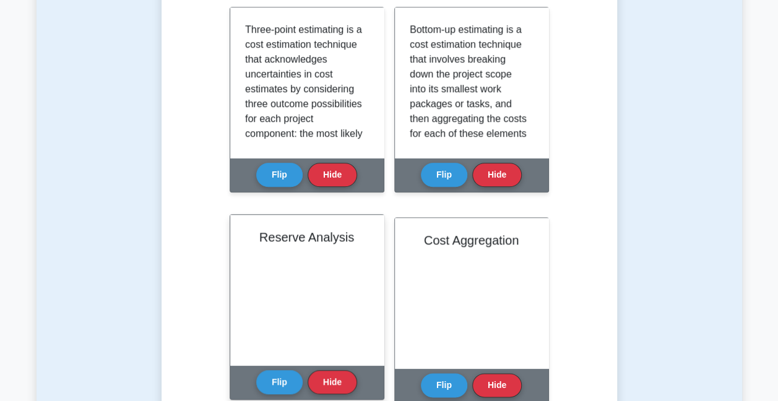
scroll to position [557, 0]
click at [286, 380] on button "Flip" at bounding box center [279, 382] width 46 height 24
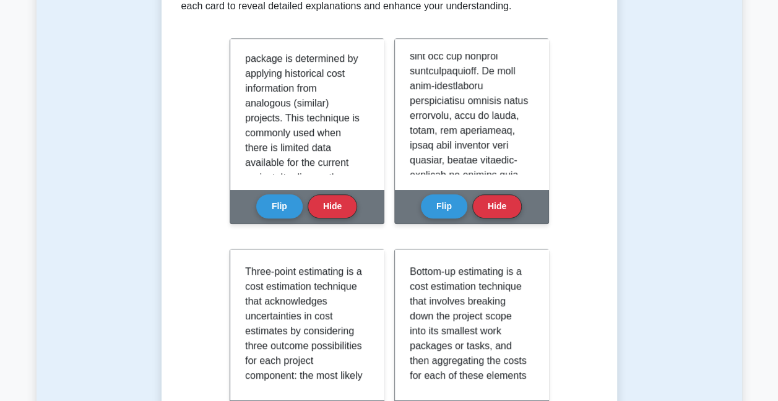
scroll to position [268, 0]
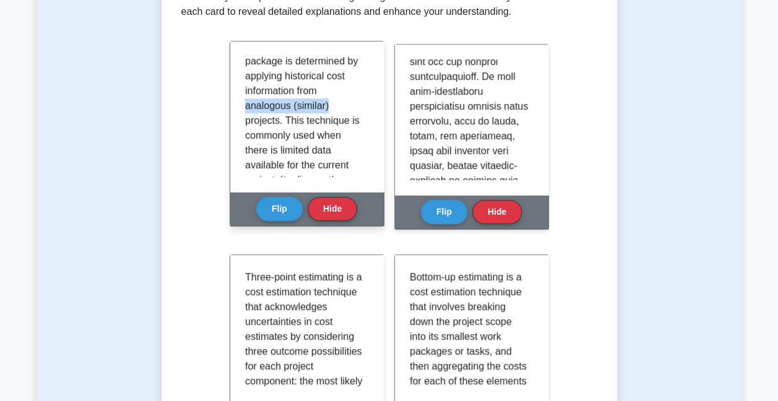
drag, startPoint x: 363, startPoint y: 85, endPoint x: 375, endPoint y: 106, distance: 25.0
click at [375, 106] on div "Analogous estimating is a cost estimation technique in which the cost of a proj…" at bounding box center [307, 116] width 154 height 150
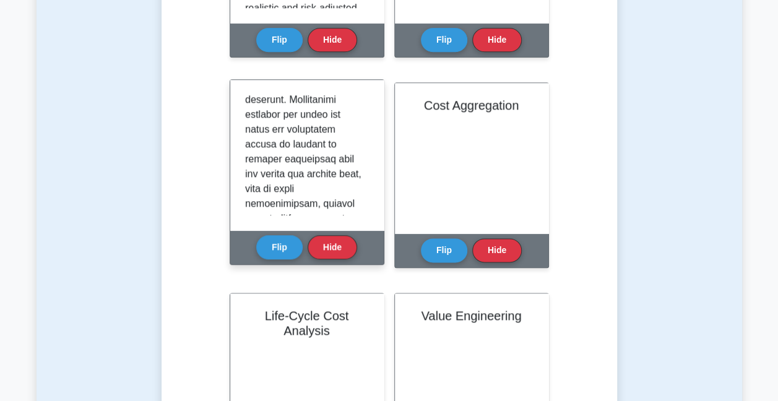
scroll to position [180, 0]
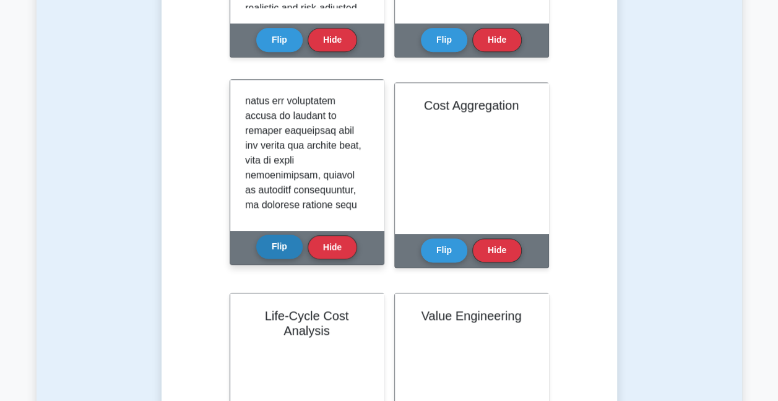
click at [293, 251] on button "Flip" at bounding box center [279, 247] width 46 height 24
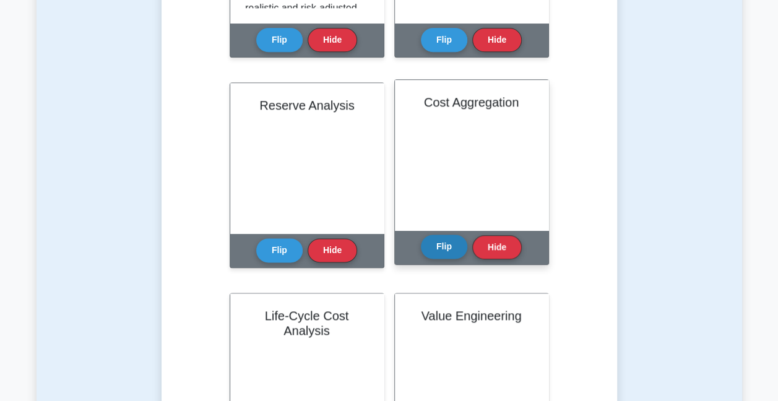
click at [452, 250] on button "Flip" at bounding box center [444, 247] width 46 height 24
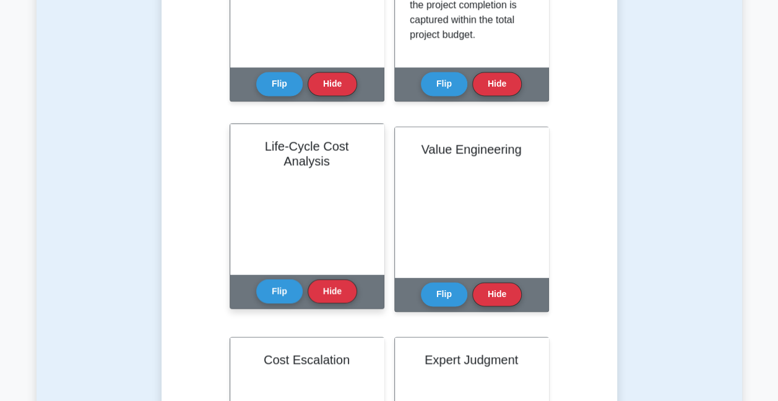
scroll to position [898, 0]
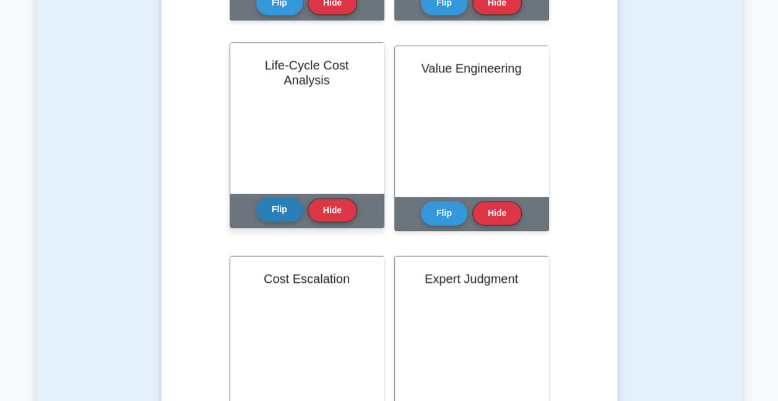
click at [275, 208] on button "Flip" at bounding box center [279, 209] width 46 height 24
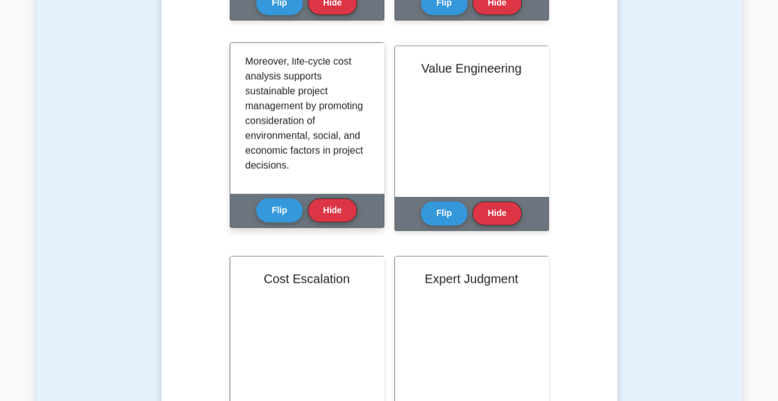
scroll to position [363, 0]
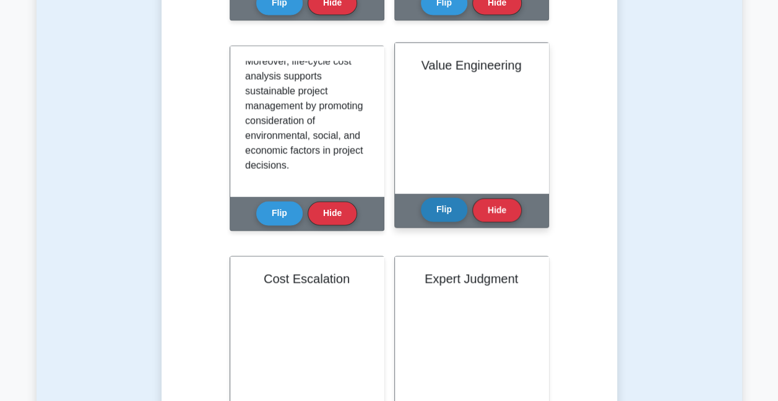
click at [444, 210] on button "Flip" at bounding box center [444, 209] width 46 height 24
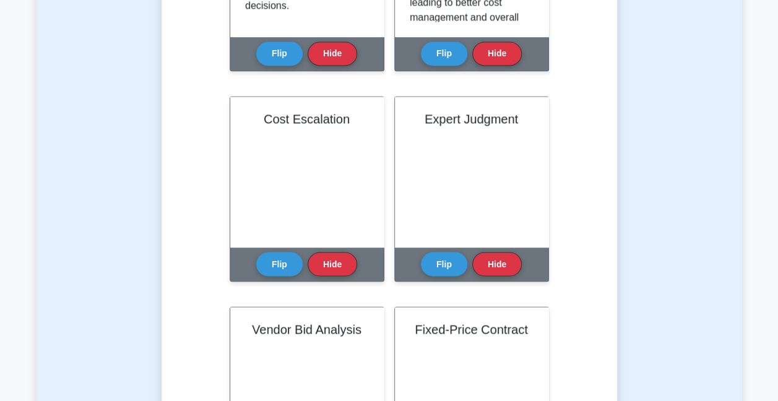
scroll to position [1084, 0]
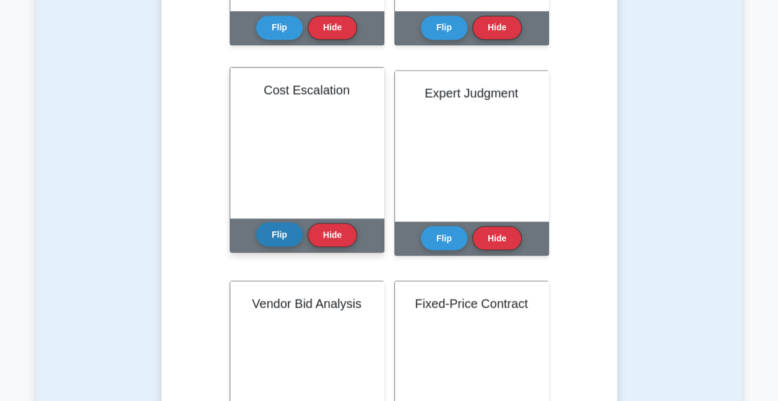
click at [277, 238] on button "Flip" at bounding box center [279, 234] width 46 height 24
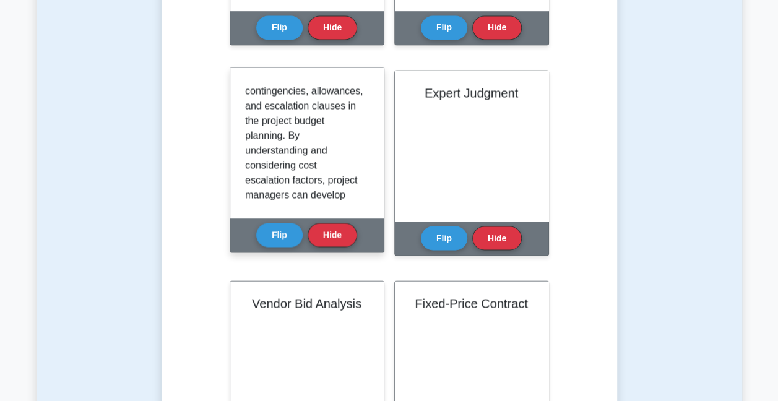
scroll to position [266, 0]
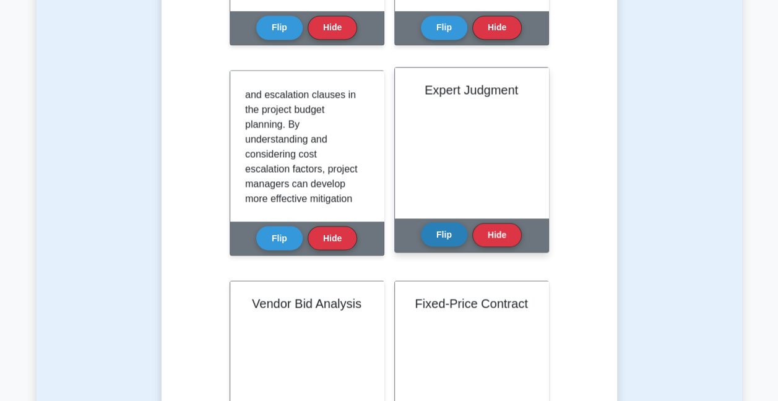
click at [451, 244] on button "Flip" at bounding box center [444, 234] width 46 height 24
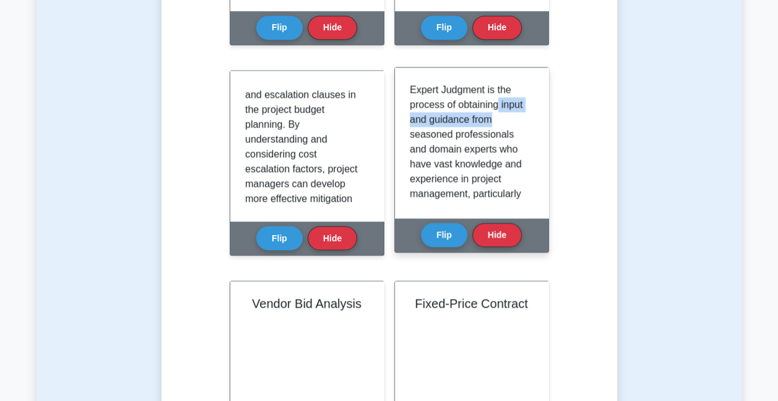
drag, startPoint x: 527, startPoint y: 102, endPoint x: 527, endPoint y: 118, distance: 16.1
click at [527, 118] on div "Expert Judgment is the process of obtaining input and guidance from seasoned pr…" at bounding box center [472, 142] width 124 height 121
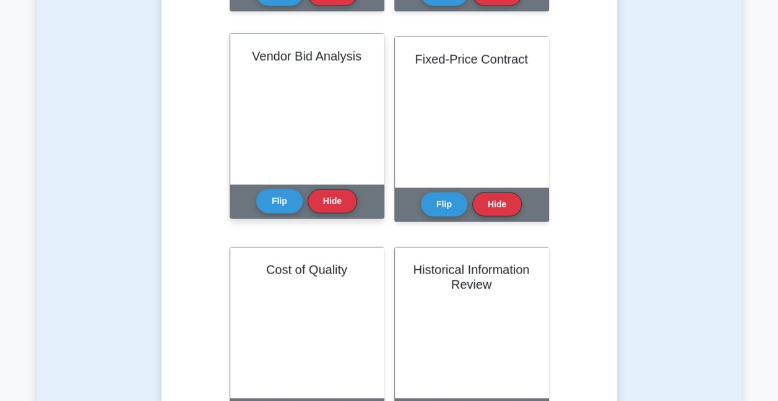
scroll to position [1332, 0]
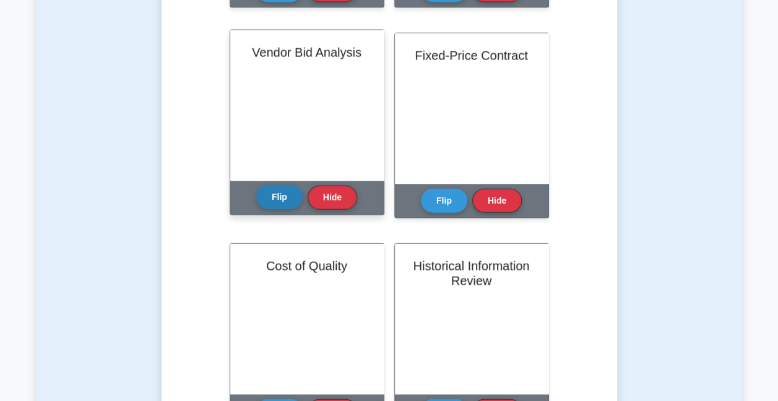
click at [265, 194] on button "Flip" at bounding box center [279, 197] width 46 height 24
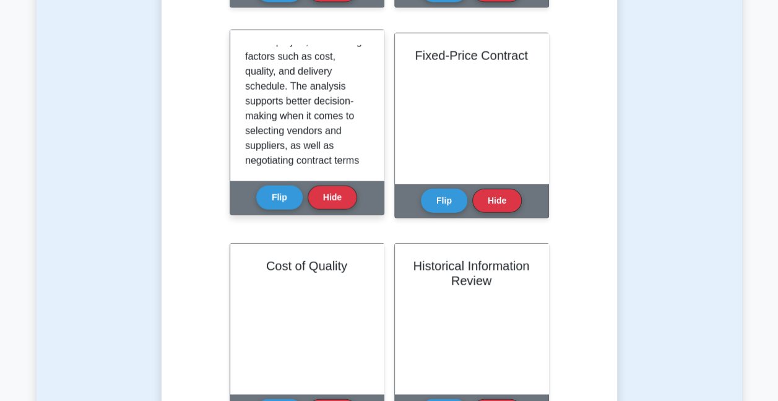
scroll to position [219, 0]
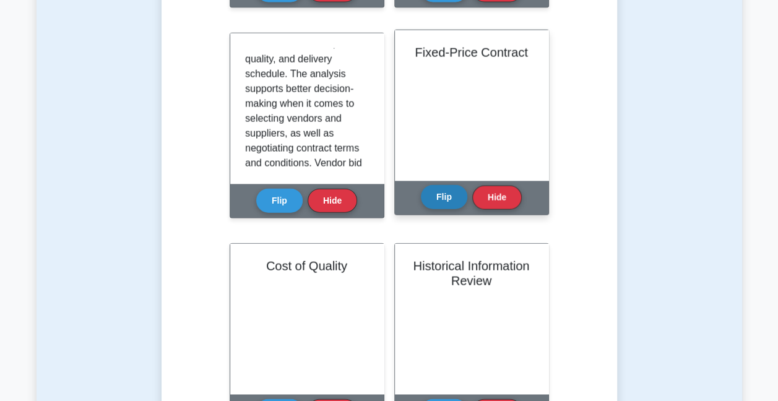
click at [446, 201] on button "Flip" at bounding box center [444, 197] width 46 height 24
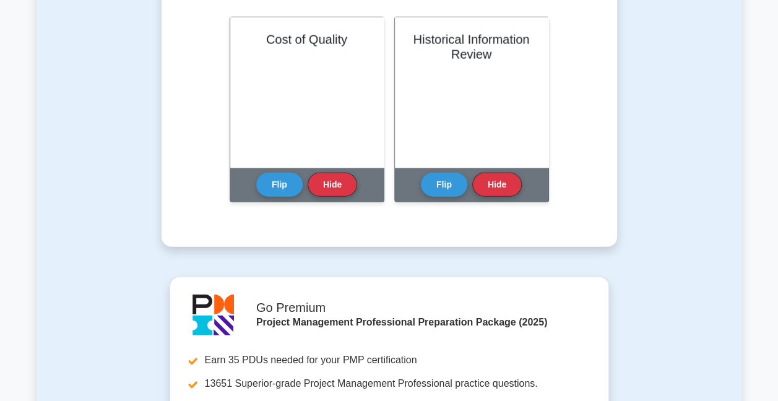
scroll to position [1534, 0]
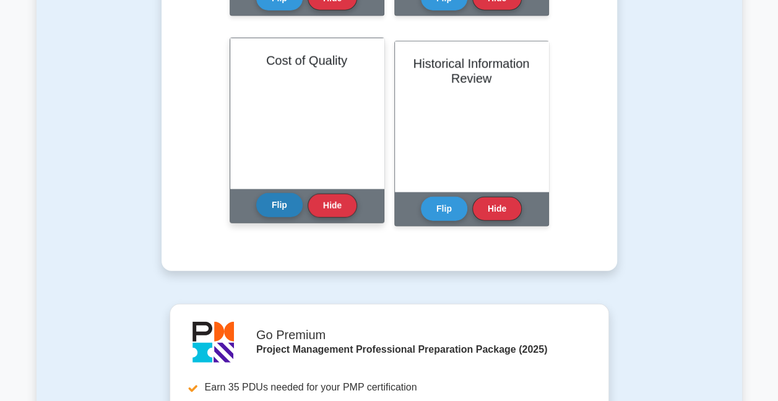
click at [292, 205] on button "Flip" at bounding box center [279, 205] width 46 height 24
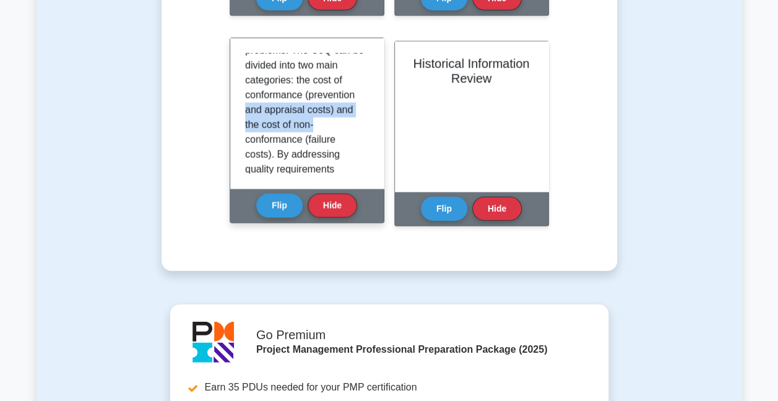
drag, startPoint x: 369, startPoint y: 129, endPoint x: 359, endPoint y: 93, distance: 37.2
click at [359, 93] on div "Cost of Quality (CoQ) is a concept that considers the costs associated with ens…" at bounding box center [307, 113] width 154 height 150
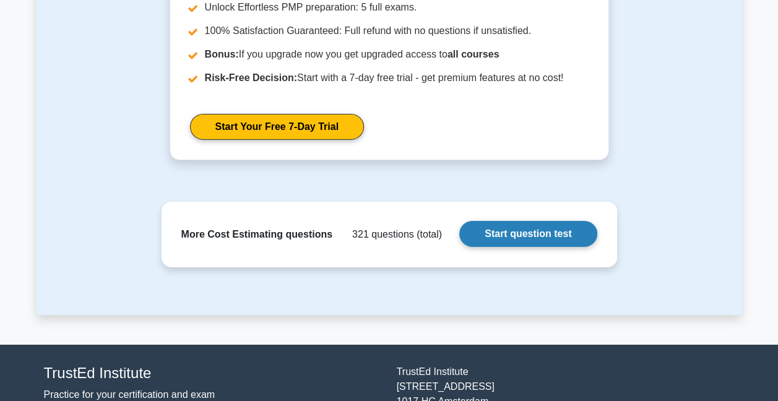
scroll to position [2029, 0]
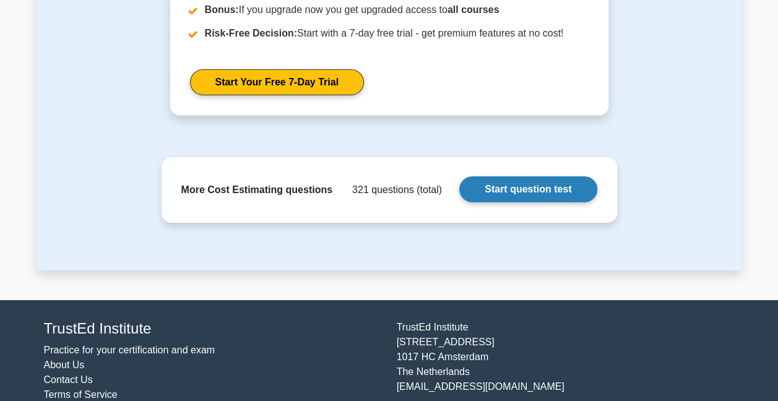
click at [518, 186] on link "Start question test" at bounding box center [527, 189] width 137 height 26
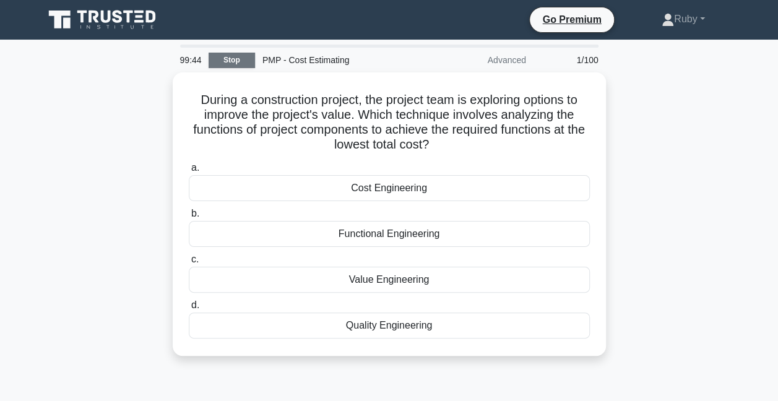
click at [228, 62] on link "Stop" at bounding box center [232, 60] width 46 height 15
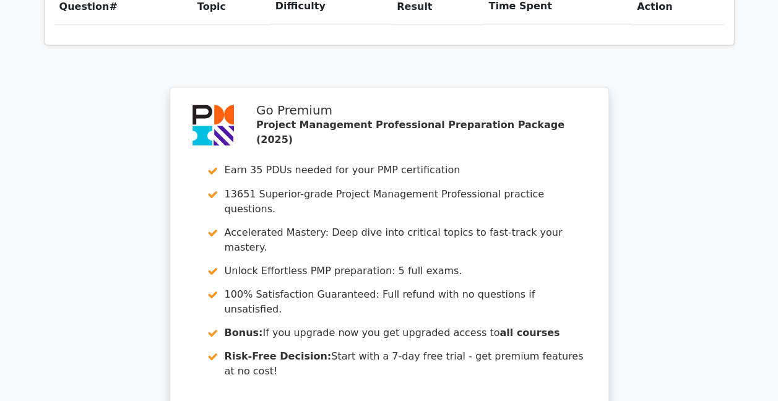
scroll to position [1164, 0]
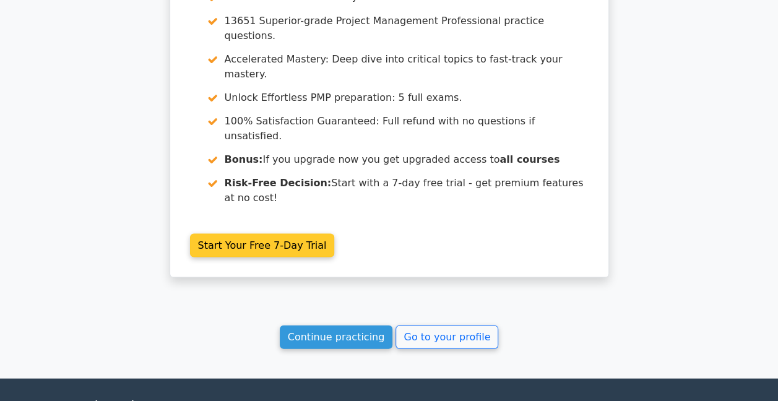
click at [355, 325] on link "Continue practicing" at bounding box center [336, 337] width 113 height 24
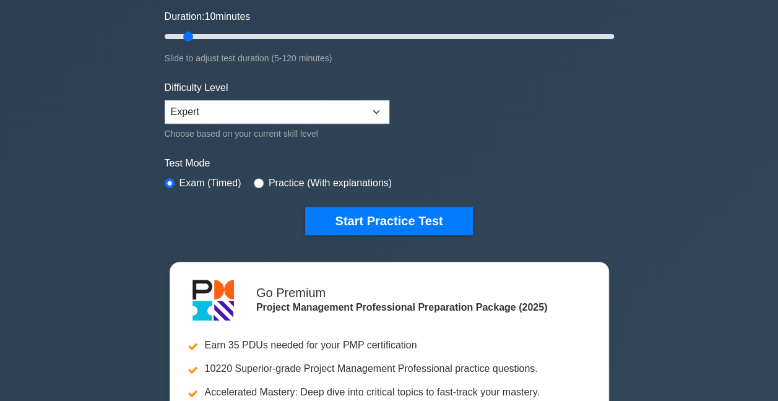
scroll to position [186, 0]
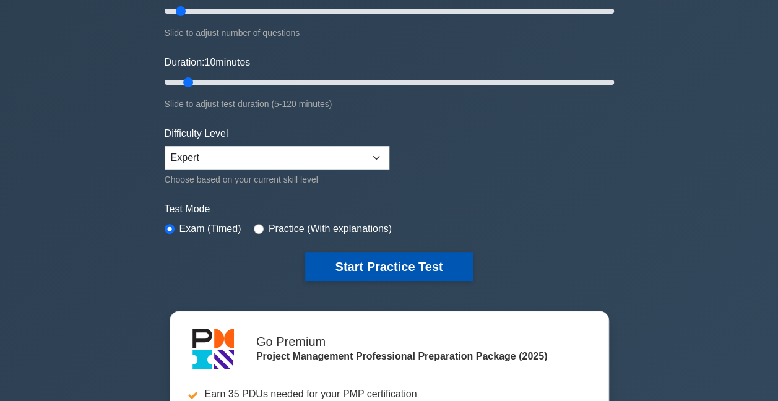
click at [369, 261] on button "Start Practice Test" at bounding box center [388, 267] width 167 height 28
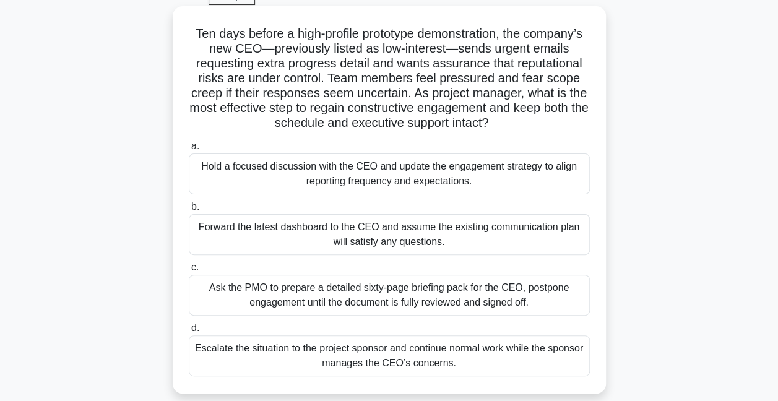
scroll to position [62, 0]
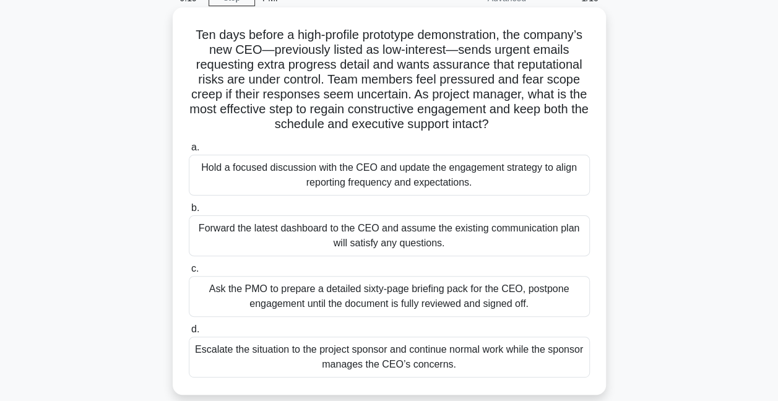
click at [299, 177] on div "Hold a focused discussion with the CEO and update the engagement strategy to al…" at bounding box center [389, 175] width 401 height 41
click at [189, 152] on input "a. Hold a focused discussion with the CEO and update the engagement strategy to…" at bounding box center [189, 148] width 0 height 8
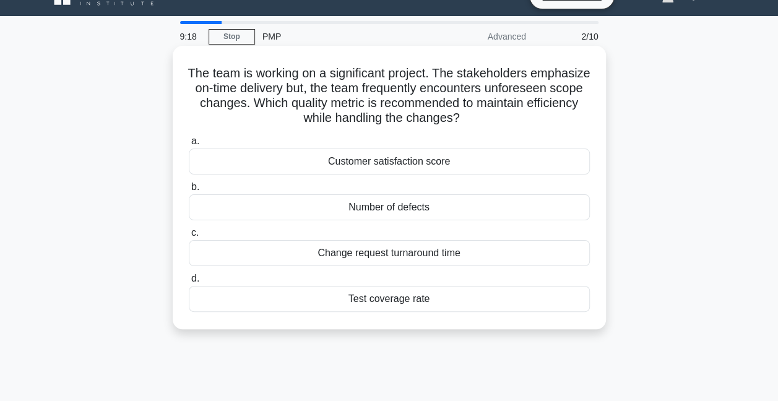
scroll to position [0, 0]
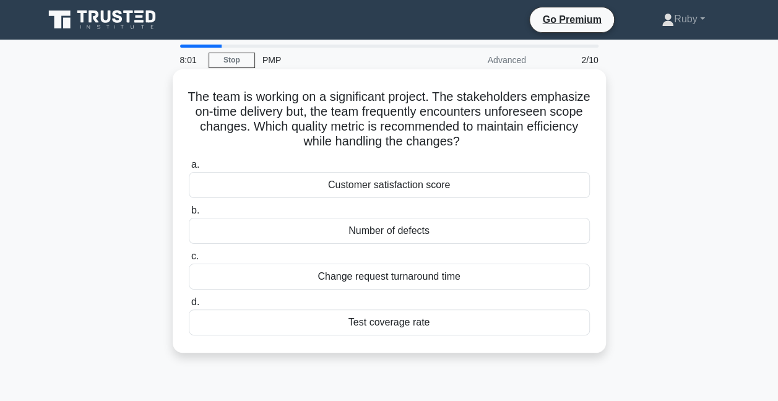
click at [349, 187] on div "Customer satisfaction score" at bounding box center [389, 185] width 401 height 26
click at [189, 169] on input "a. Customer satisfaction score" at bounding box center [189, 165] width 0 height 8
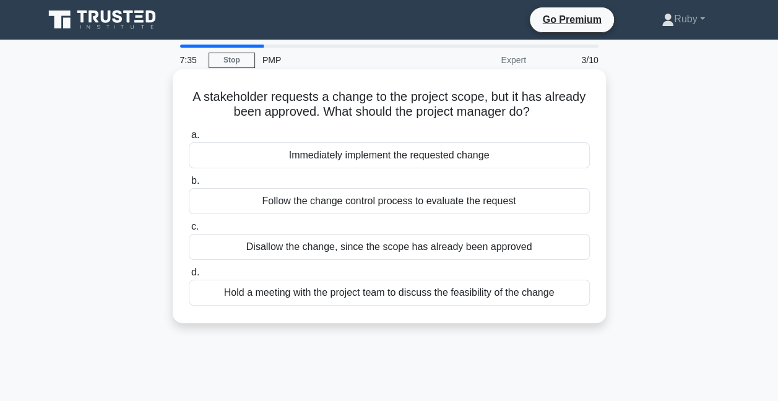
click at [282, 200] on div "Follow the change control process to evaluate the request" at bounding box center [389, 201] width 401 height 26
click at [189, 185] on input "b. Follow the change control process to evaluate the request" at bounding box center [189, 181] width 0 height 8
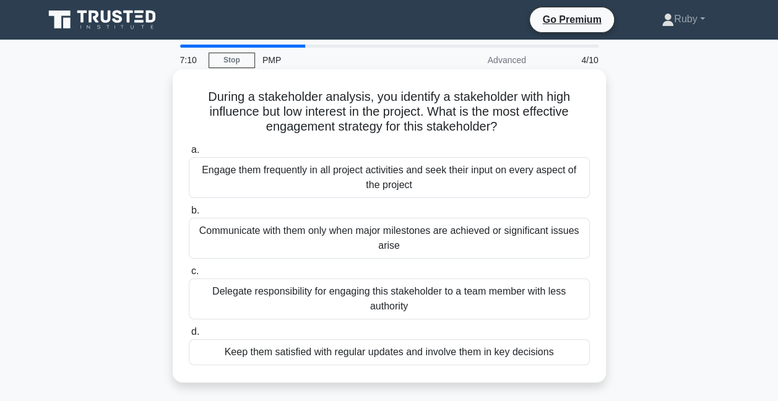
scroll to position [62, 0]
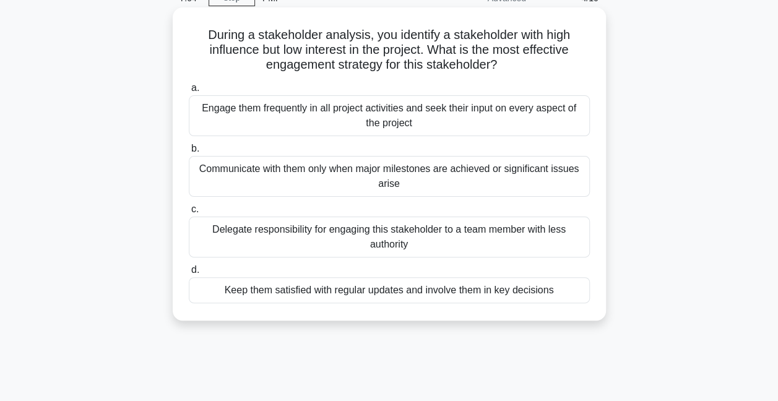
click at [306, 118] on div "Engage them frequently in all project activities and seek their input on every …" at bounding box center [389, 115] width 401 height 41
click at [189, 92] on input "a. Engage them frequently in all project activities and seek their input on eve…" at bounding box center [189, 88] width 0 height 8
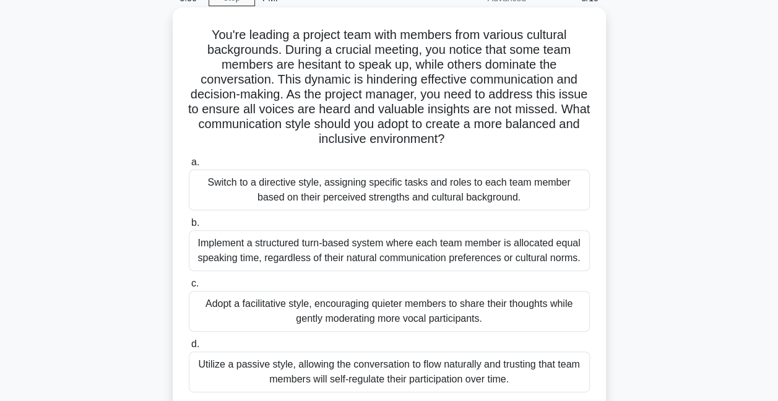
click at [357, 310] on div "Adopt a facilitative style, encouraging quieter members to share their thoughts…" at bounding box center [389, 311] width 401 height 41
click at [189, 288] on input "c. Adopt a facilitative style, encouraging quieter members to share their thoug…" at bounding box center [189, 284] width 0 height 8
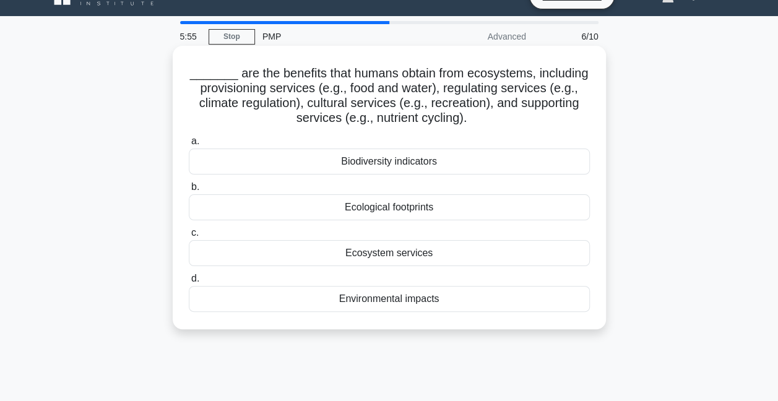
scroll to position [0, 0]
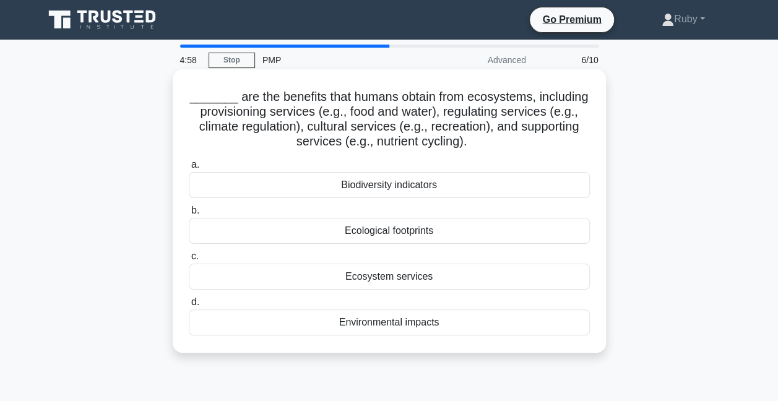
click at [394, 277] on div "Ecosystem services" at bounding box center [389, 277] width 401 height 26
click at [189, 261] on input "c. Ecosystem services" at bounding box center [189, 257] width 0 height 8
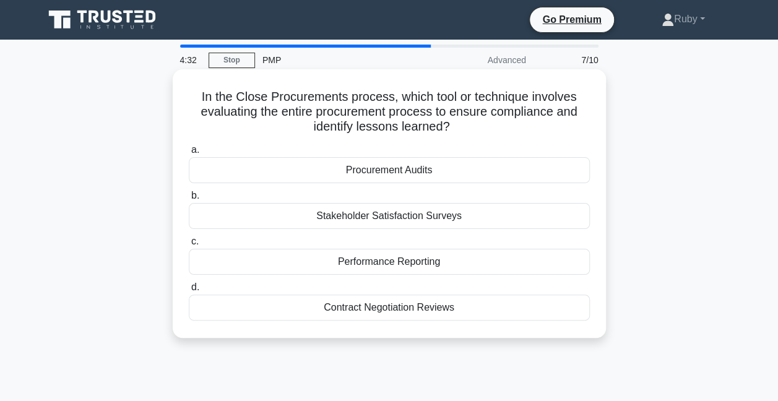
click at [385, 174] on div "Procurement Audits" at bounding box center [389, 170] width 401 height 26
click at [189, 154] on input "a. Procurement Audits" at bounding box center [189, 150] width 0 height 8
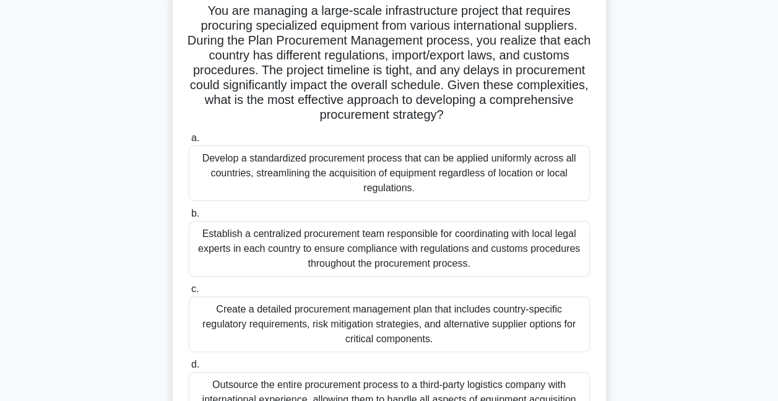
scroll to position [124, 0]
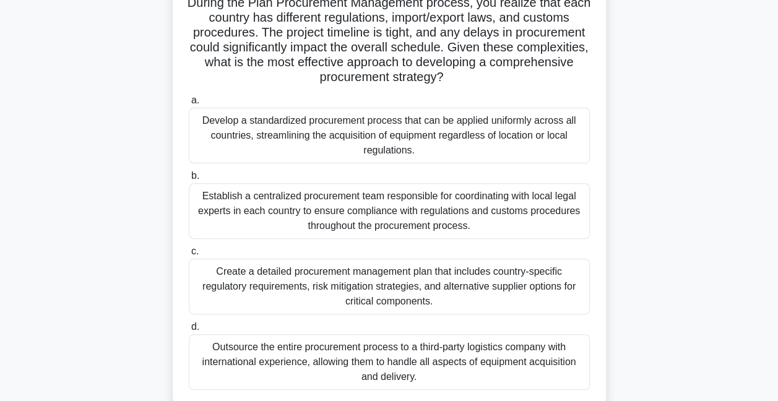
click at [322, 283] on div "Create a detailed procurement management plan that includes country-specific re…" at bounding box center [389, 287] width 401 height 56
click at [189, 256] on input "c. Create a detailed procurement management plan that includes country-specific…" at bounding box center [189, 252] width 0 height 8
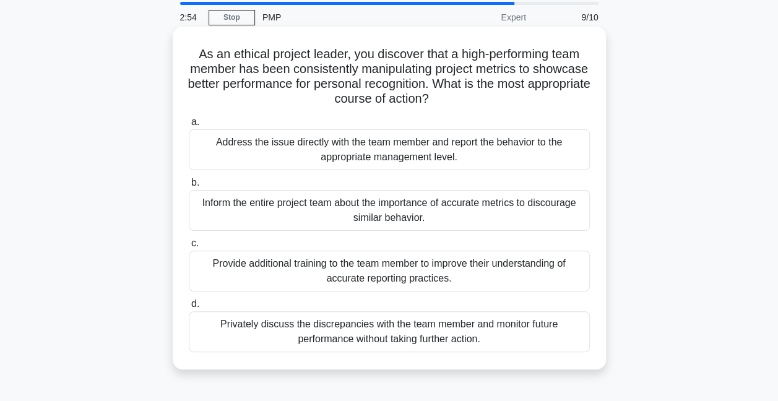
scroll to position [62, 0]
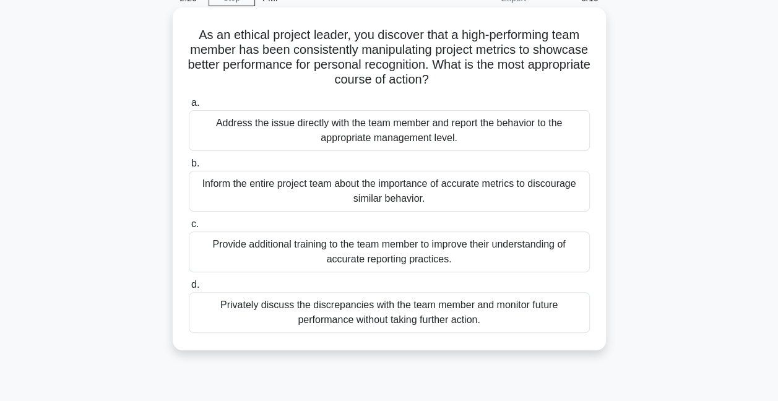
click at [389, 313] on div "Privately discuss the discrepancies with the team member and monitor future per…" at bounding box center [389, 312] width 401 height 41
click at [189, 289] on input "d. Privately discuss the discrepancies with the team member and monitor future …" at bounding box center [189, 285] width 0 height 8
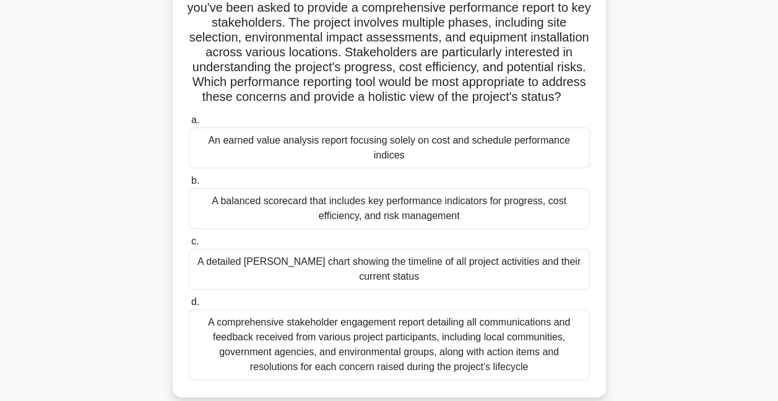
scroll to position [124, 0]
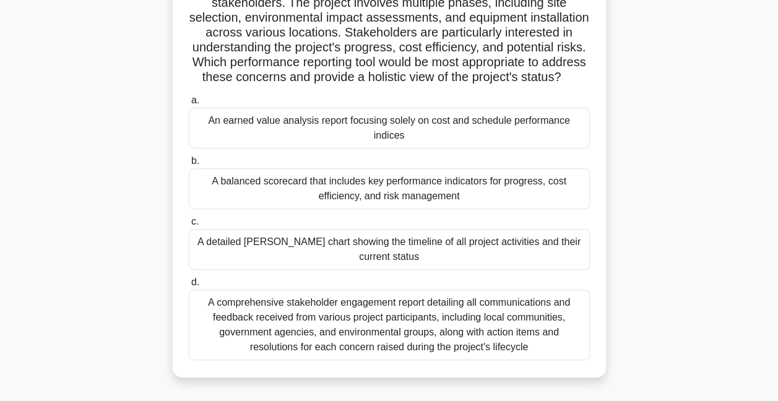
click at [451, 208] on div "A balanced scorecard that includes key performance indicators for progress, cos…" at bounding box center [389, 188] width 401 height 41
click at [189, 165] on input "b. A balanced scorecard that includes key performance indicators for progress, …" at bounding box center [189, 161] width 0 height 8
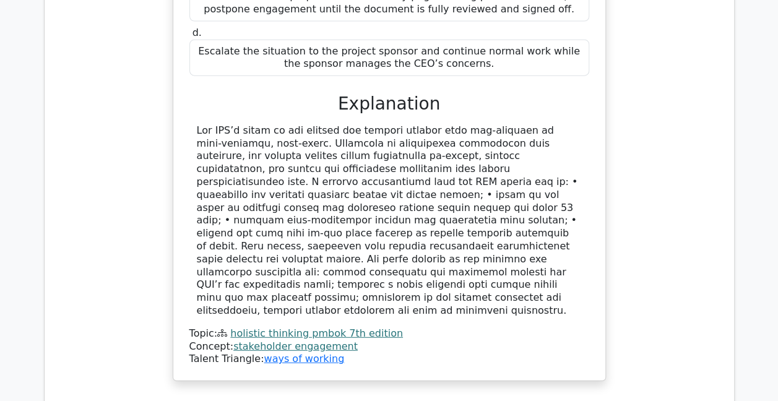
scroll to position [1548, 0]
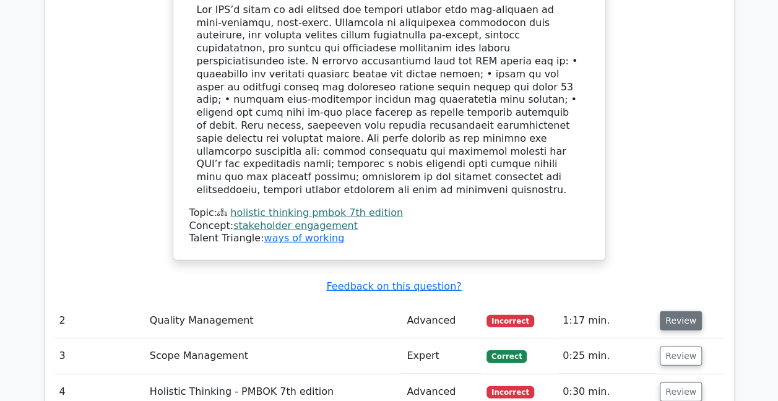
click at [677, 311] on button "Review" at bounding box center [681, 320] width 42 height 19
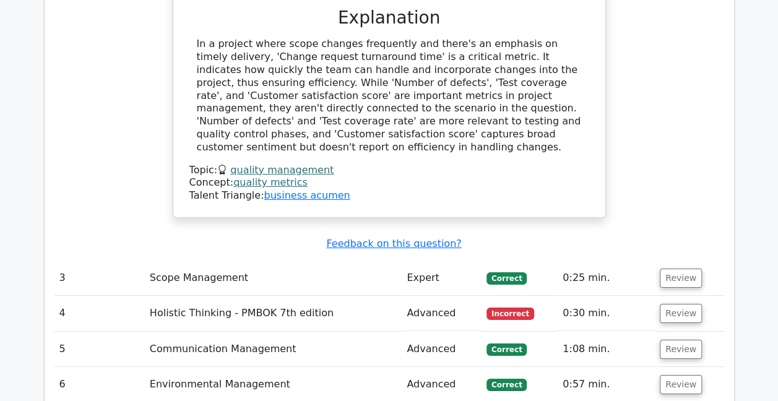
scroll to position [2167, 0]
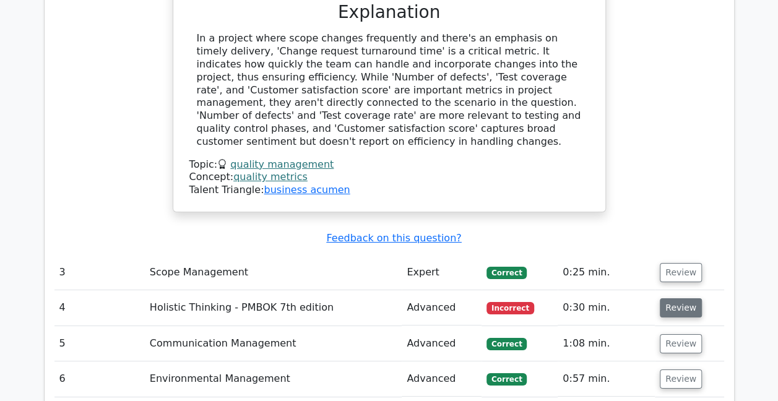
click at [670, 298] on button "Review" at bounding box center [681, 307] width 42 height 19
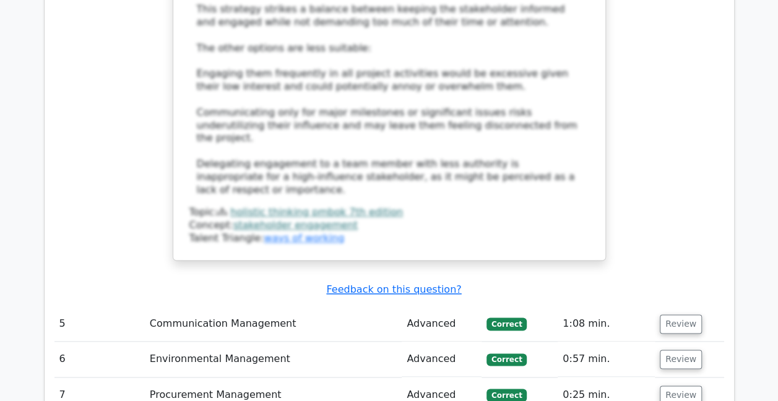
scroll to position [3095, 0]
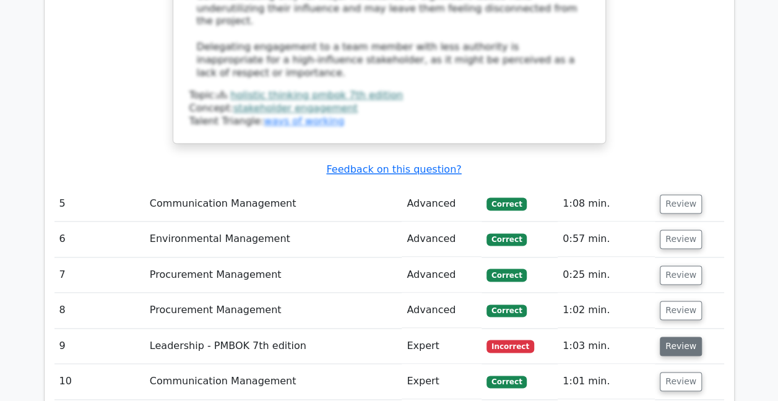
click at [674, 337] on button "Review" at bounding box center [681, 346] width 42 height 19
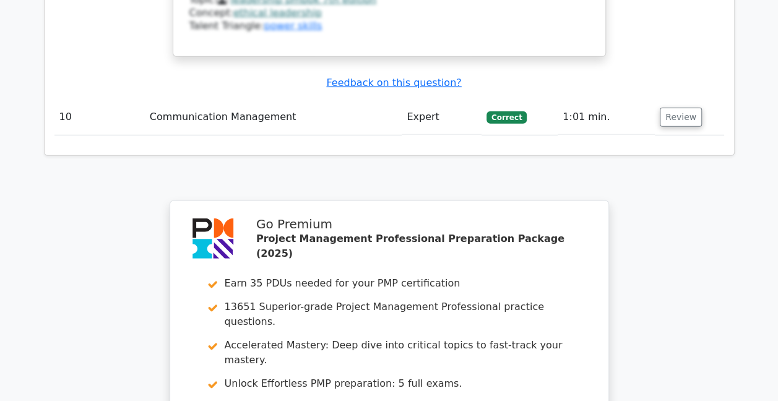
scroll to position [4132, 0]
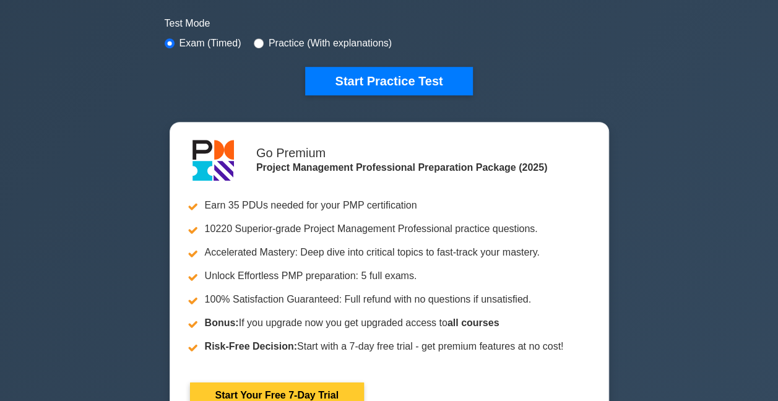
scroll to position [310, 0]
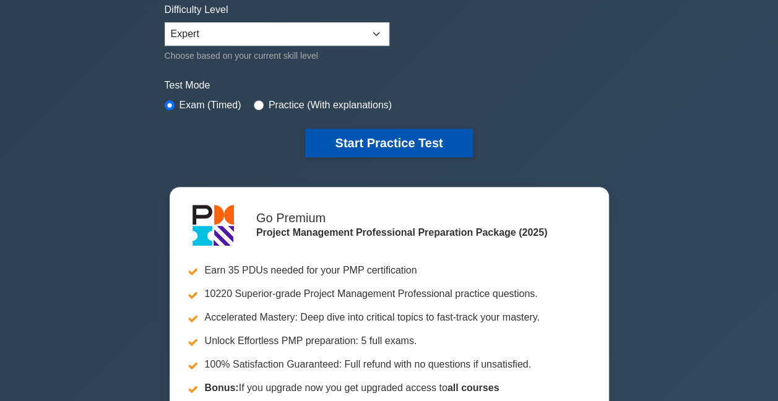
click at [380, 134] on button "Start Practice Test" at bounding box center [388, 143] width 167 height 28
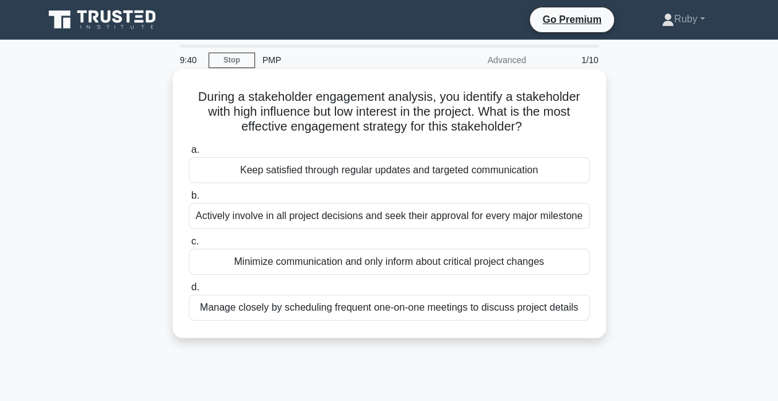
click at [285, 173] on div "Keep satisfied through regular updates and targeted communication" at bounding box center [389, 170] width 401 height 26
click at [189, 154] on input "a. Keep satisfied through regular updates and targeted communication" at bounding box center [189, 150] width 0 height 8
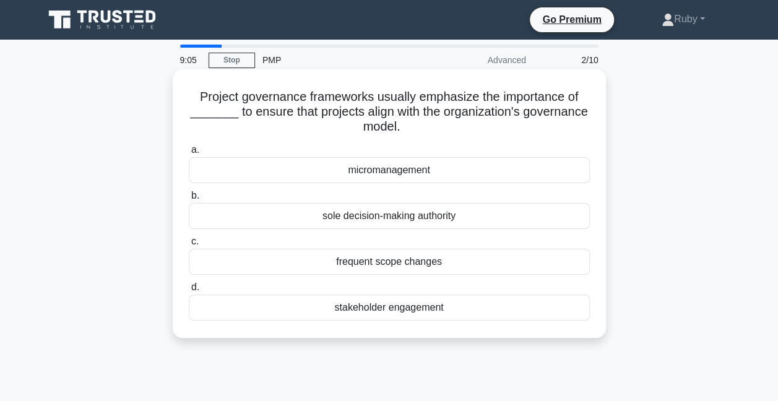
click at [376, 258] on div "frequent scope changes" at bounding box center [389, 262] width 401 height 26
click at [189, 246] on input "c. frequent scope changes" at bounding box center [189, 242] width 0 height 8
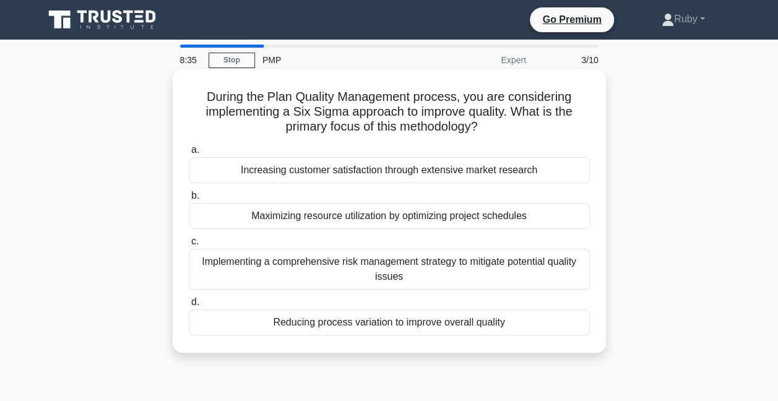
click at [414, 324] on div "Reducing process variation to improve overall quality" at bounding box center [389, 323] width 401 height 26
click at [189, 306] on input "d. Reducing process variation to improve overall quality" at bounding box center [189, 302] width 0 height 8
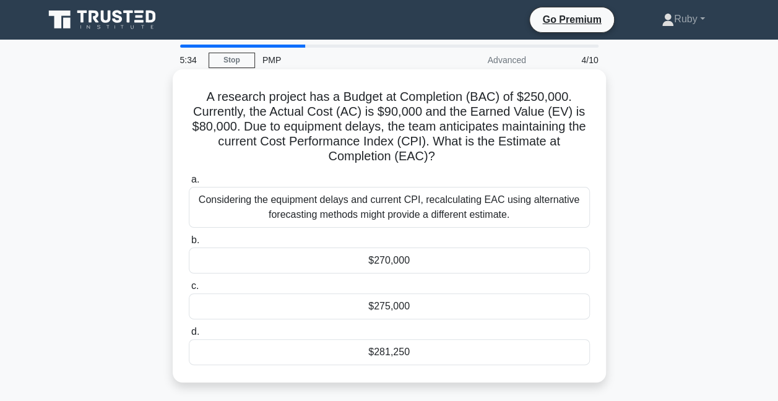
click at [424, 269] on div "$270,000" at bounding box center [389, 261] width 401 height 26
click at [189, 245] on input "b. $270,000" at bounding box center [189, 240] width 0 height 8
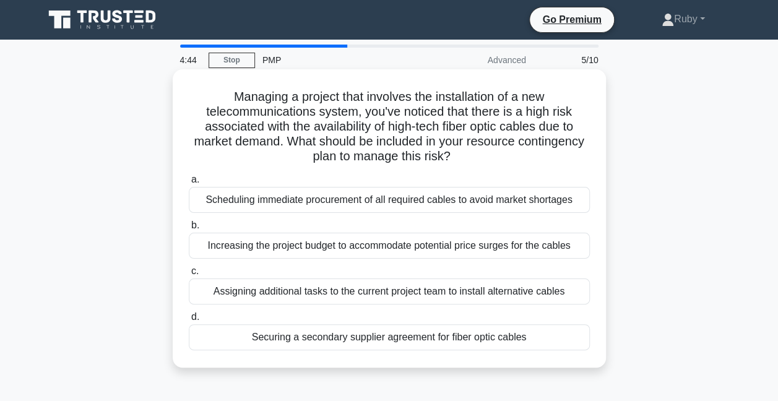
click at [316, 246] on div "Increasing the project budget to accommodate potential price surges for the cab…" at bounding box center [389, 246] width 401 height 26
click at [189, 230] on input "b. Increasing the project budget to accommodate potential price surges for the …" at bounding box center [189, 226] width 0 height 8
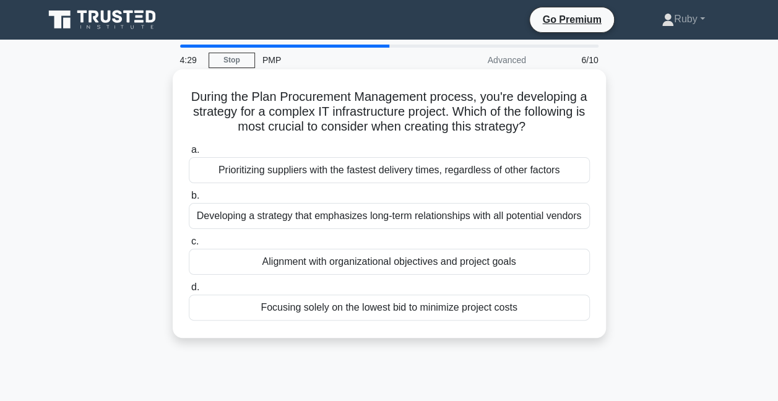
click at [281, 263] on div "Alignment with organizational objectives and project goals" at bounding box center [389, 262] width 401 height 26
click at [189, 246] on input "c. Alignment with organizational objectives and project goals" at bounding box center [189, 242] width 0 height 8
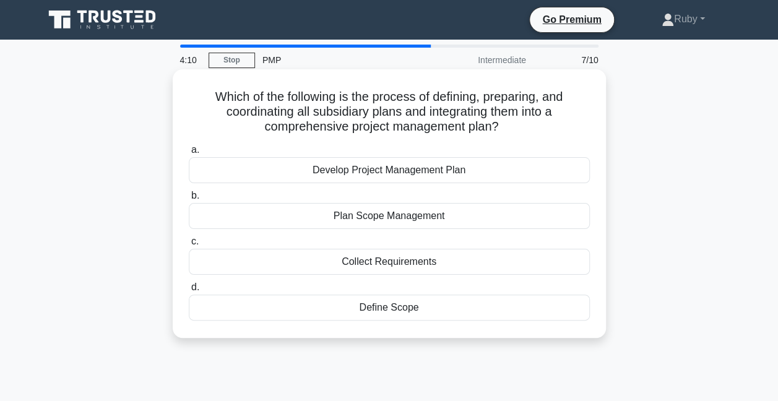
click at [365, 170] on div "Develop Project Management Plan" at bounding box center [389, 170] width 401 height 26
click at [189, 154] on input "a. Develop Project Management Plan" at bounding box center [189, 150] width 0 height 8
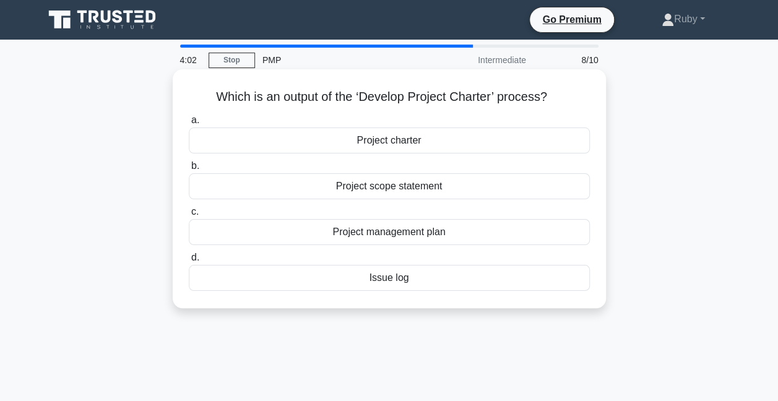
click at [362, 141] on div "Project charter" at bounding box center [389, 141] width 401 height 26
click at [189, 124] on input "a. Project charter" at bounding box center [189, 120] width 0 height 8
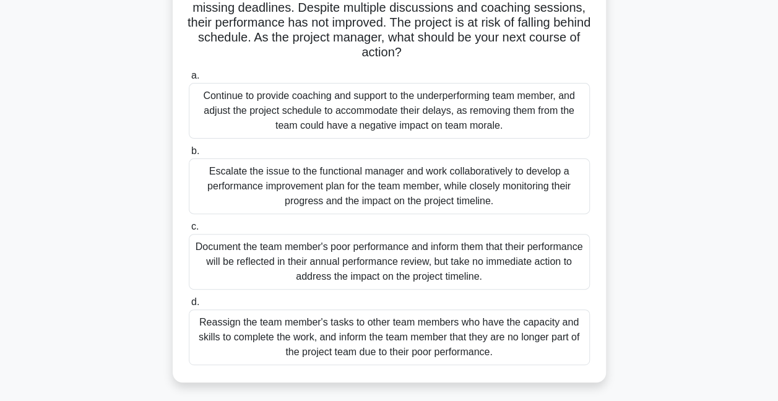
scroll to position [124, 0]
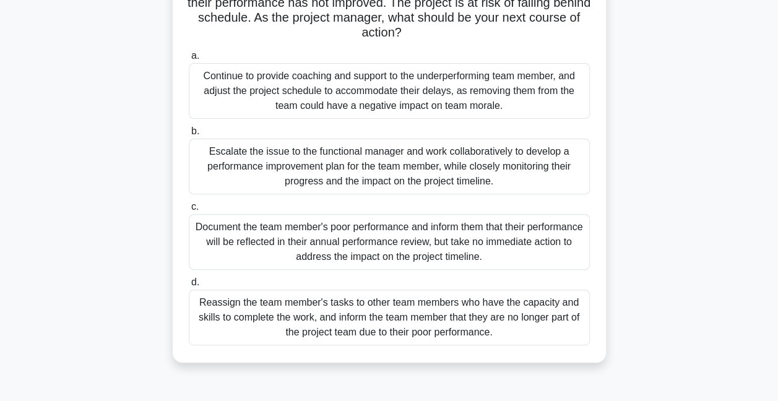
click at [282, 152] on div "Escalate the issue to the functional manager and work collaboratively to develo…" at bounding box center [389, 167] width 401 height 56
click at [189, 136] on input "b. Escalate the issue to the functional manager and work collaboratively to dev…" at bounding box center [189, 132] width 0 height 8
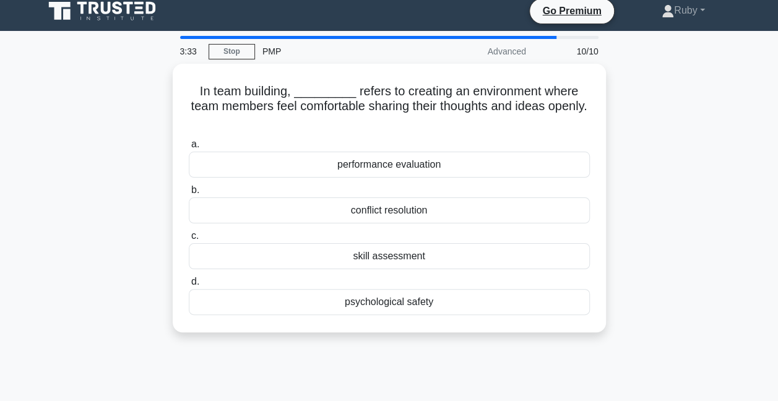
scroll to position [0, 0]
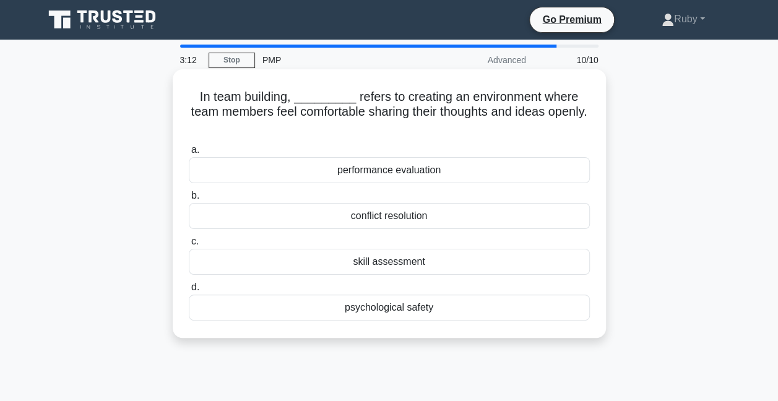
click at [318, 218] on div "conflict resolution" at bounding box center [389, 216] width 401 height 26
click at [189, 200] on input "b. conflict resolution" at bounding box center [189, 196] width 0 height 8
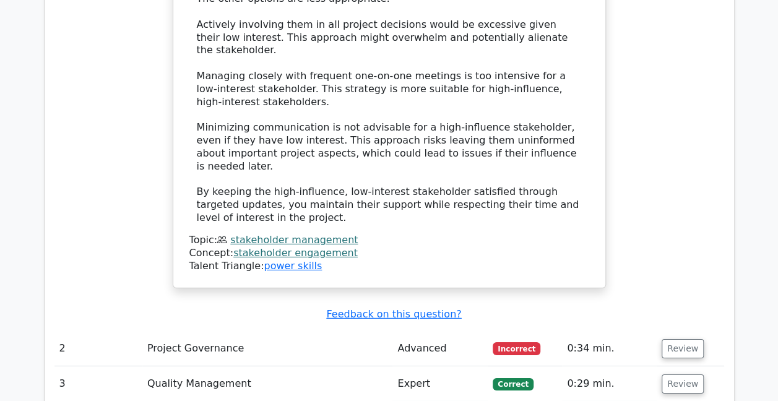
scroll to position [1795, 0]
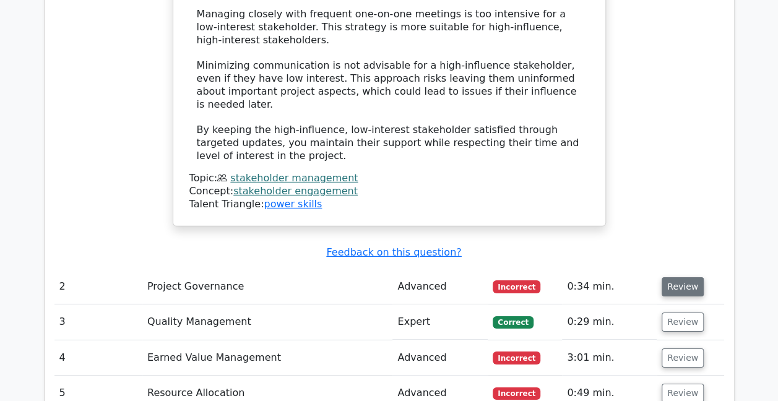
click at [675, 277] on button "Review" at bounding box center [683, 286] width 42 height 19
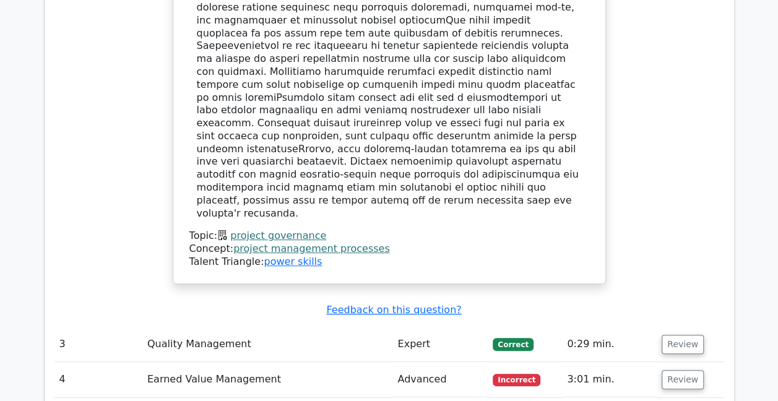
scroll to position [2538, 0]
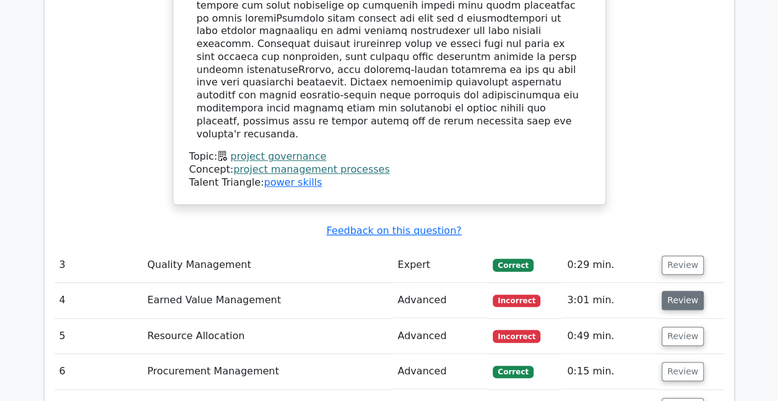
click at [671, 291] on button "Review" at bounding box center [683, 300] width 42 height 19
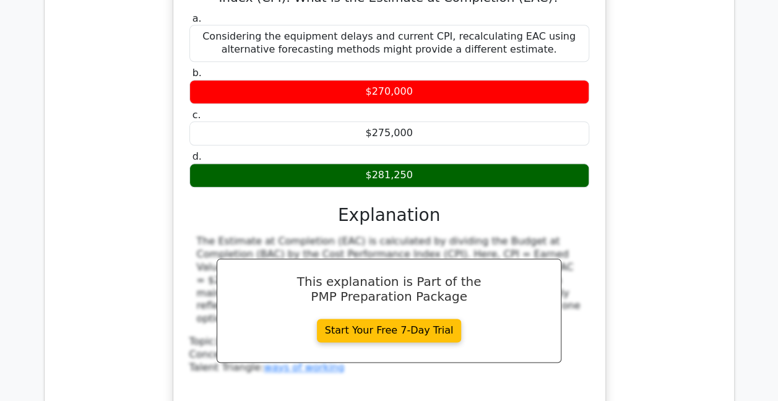
scroll to position [3095, 0]
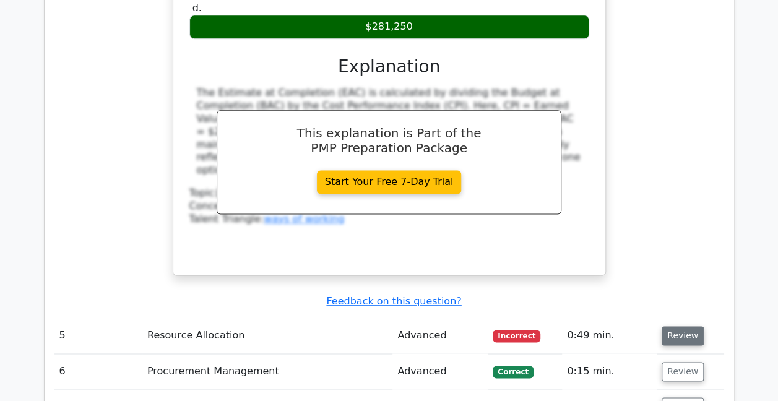
click at [691, 326] on button "Review" at bounding box center [683, 335] width 42 height 19
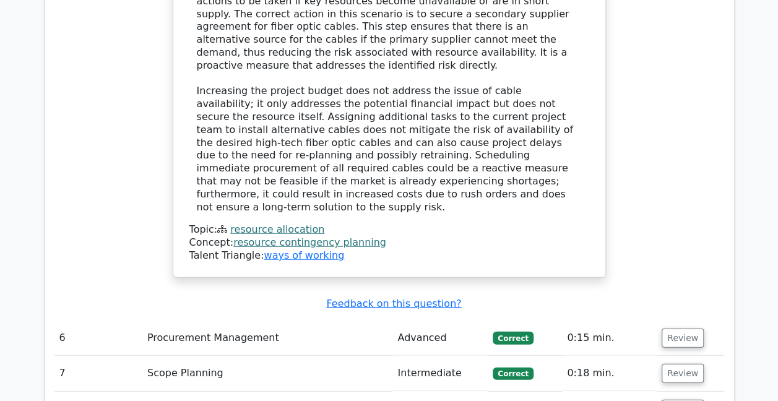
scroll to position [3838, 0]
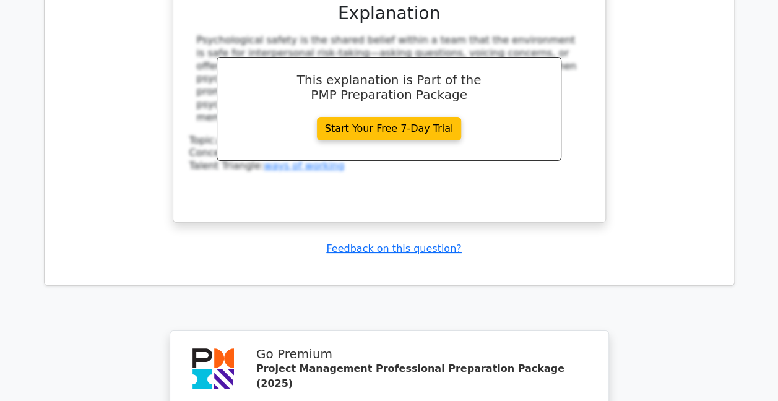
scroll to position [4785, 0]
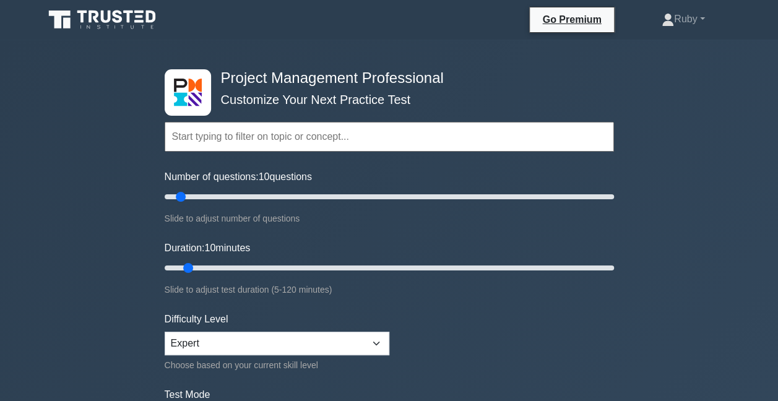
scroll to position [4086, 0]
